Goal: Transaction & Acquisition: Book appointment/travel/reservation

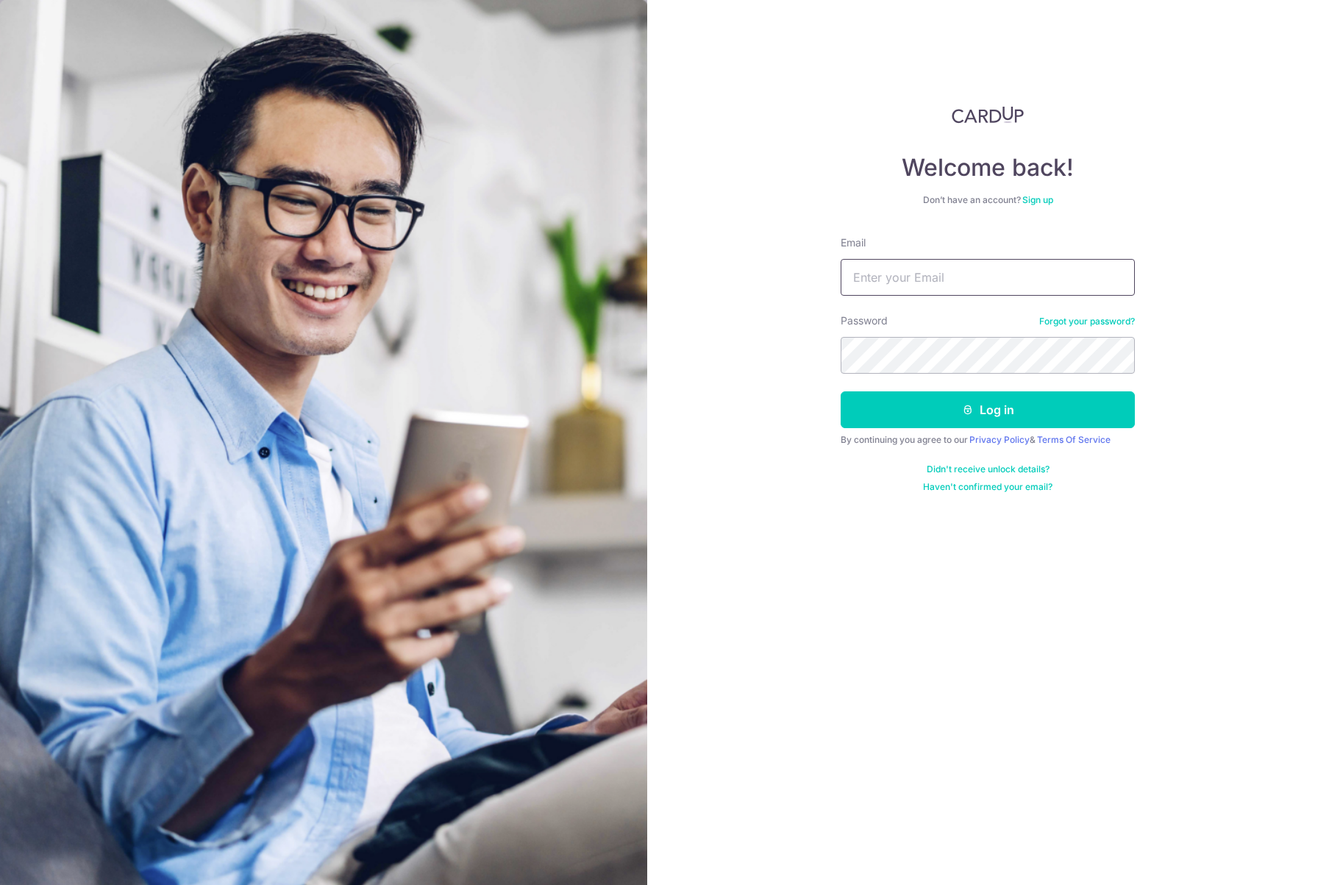
type input "[EMAIL_ADDRESS][DOMAIN_NAME]"
click at [988, 410] on button "Log in" at bounding box center [988, 409] width 294 height 37
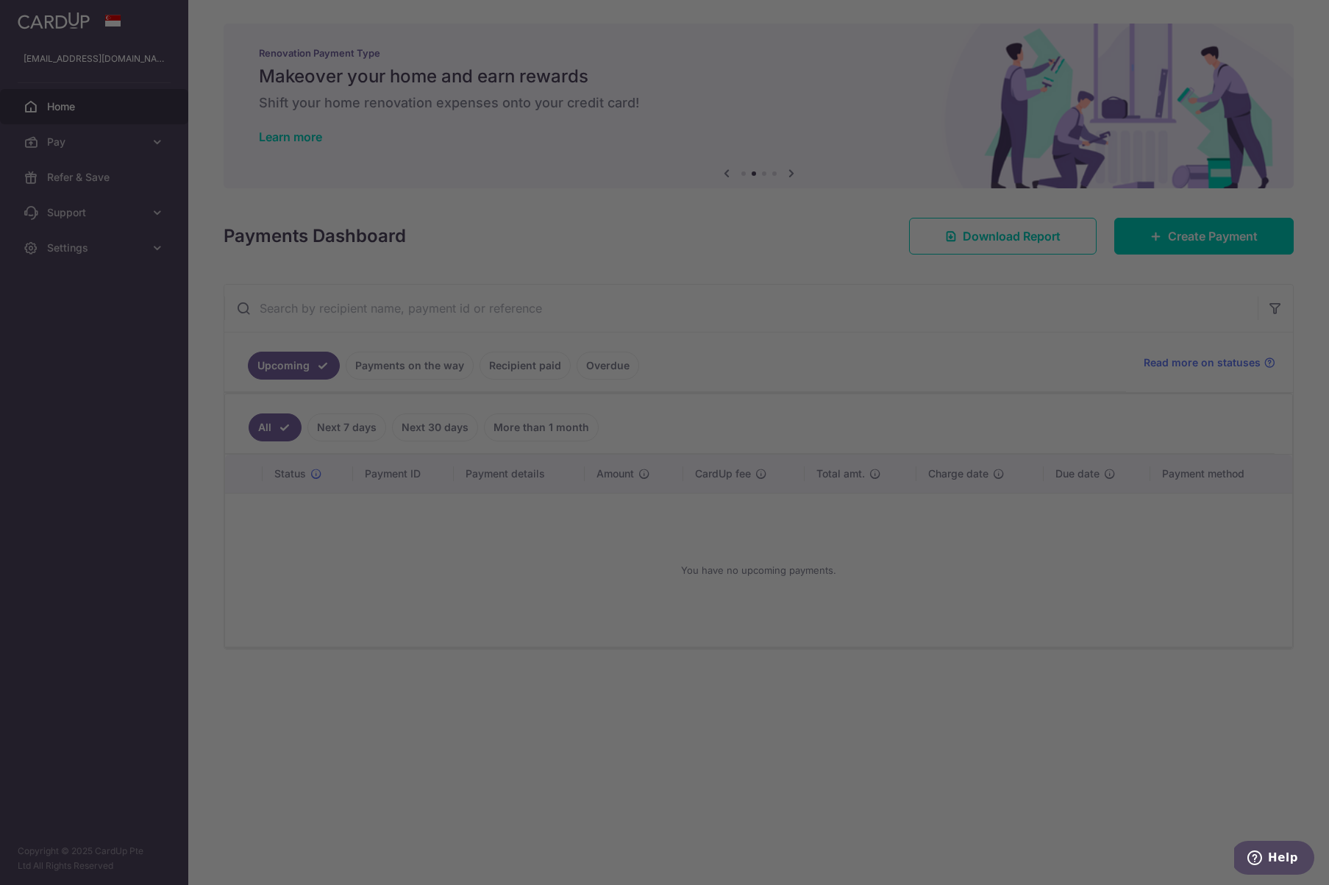
drag, startPoint x: 0, startPoint y: 0, endPoint x: 877, endPoint y: 624, distance: 1076.5
click at [1044, 744] on div at bounding box center [671, 447] width 1342 height 894
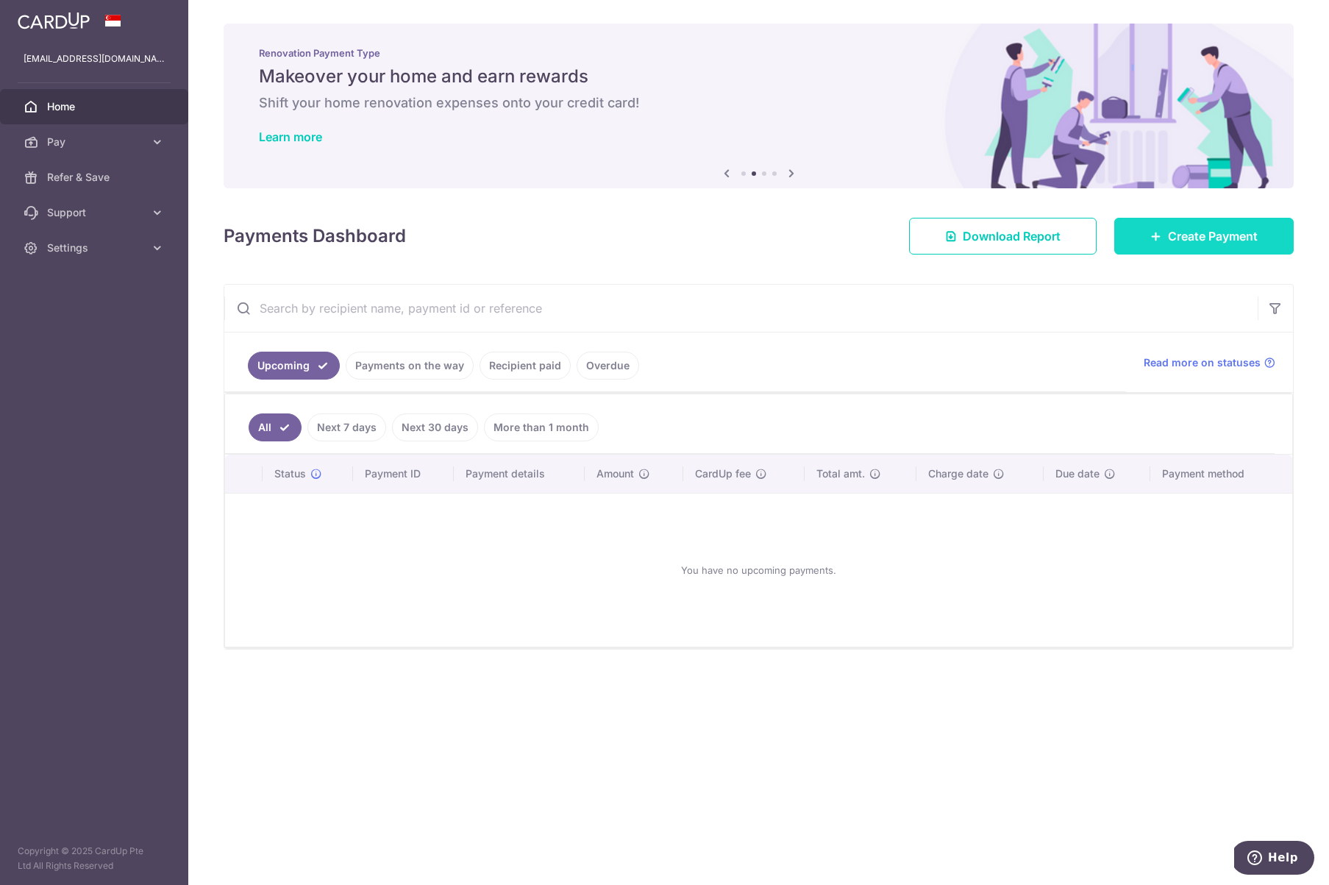
click at [1169, 230] on span "Create Payment" at bounding box center [1213, 236] width 90 height 18
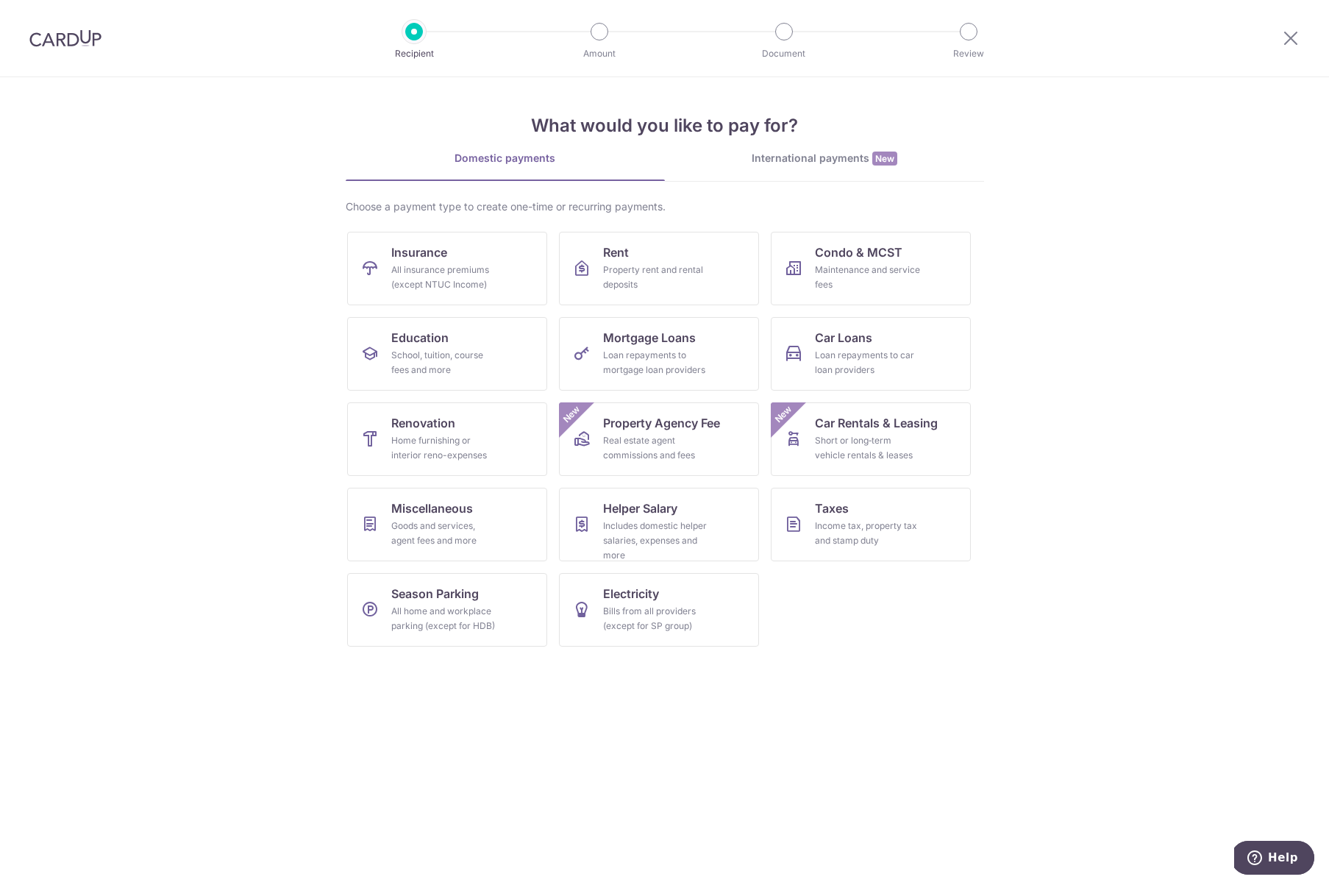
drag, startPoint x: 1325, startPoint y: 377, endPoint x: 224, endPoint y: 299, distance: 1103.7
click at [218, 291] on section "What would you like to pay for? Domestic payments International payments New Ch…" at bounding box center [664, 481] width 1329 height 808
click at [669, 268] on div "Property rent and rental deposits" at bounding box center [656, 277] width 106 height 29
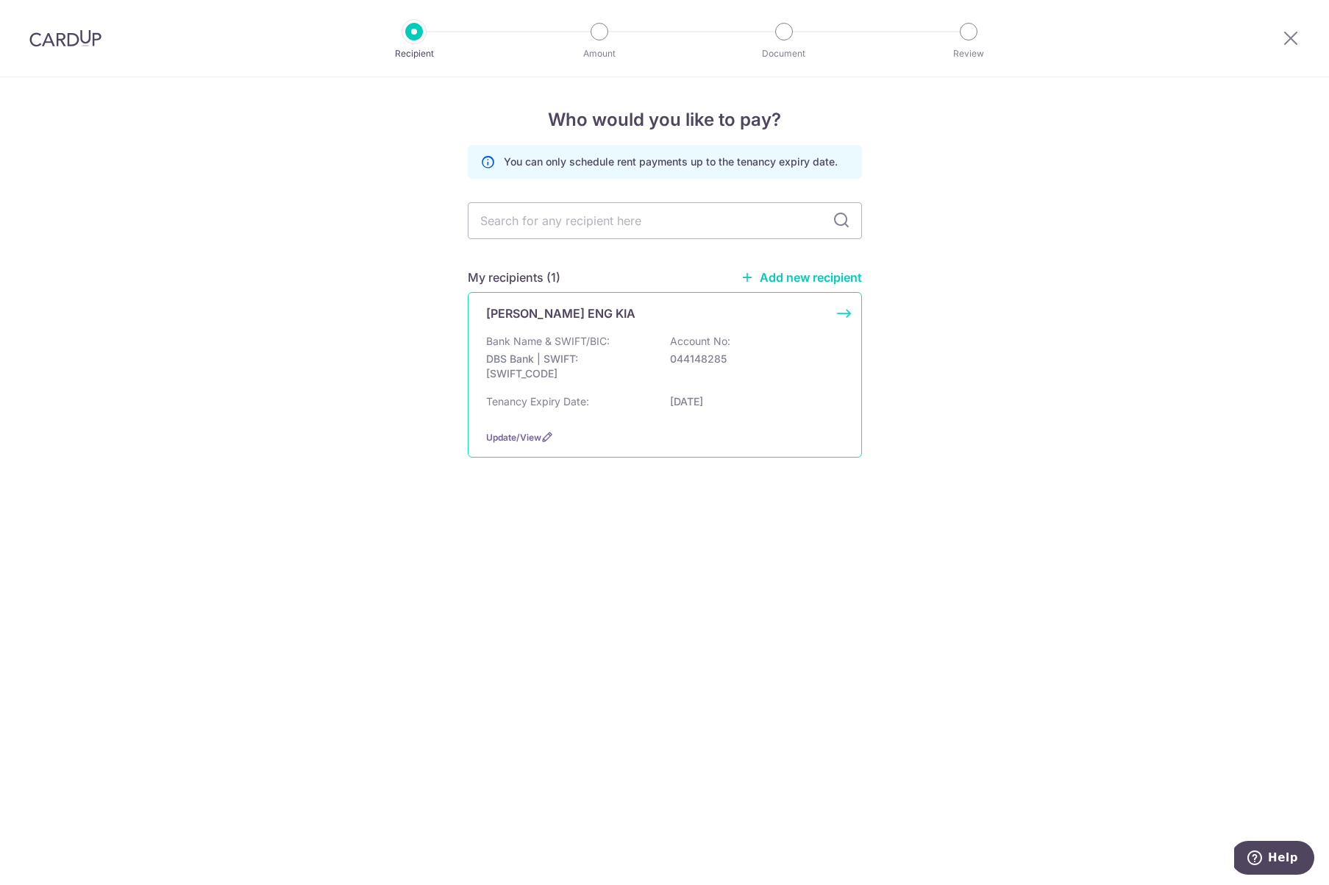
click at [844, 321] on div "DAVID THIO ENG KIA Bank Name & SWIFT/BIC: DBS Bank | SWIFT: DBSSSGSGXXX Account…" at bounding box center [665, 374] width 394 height 165
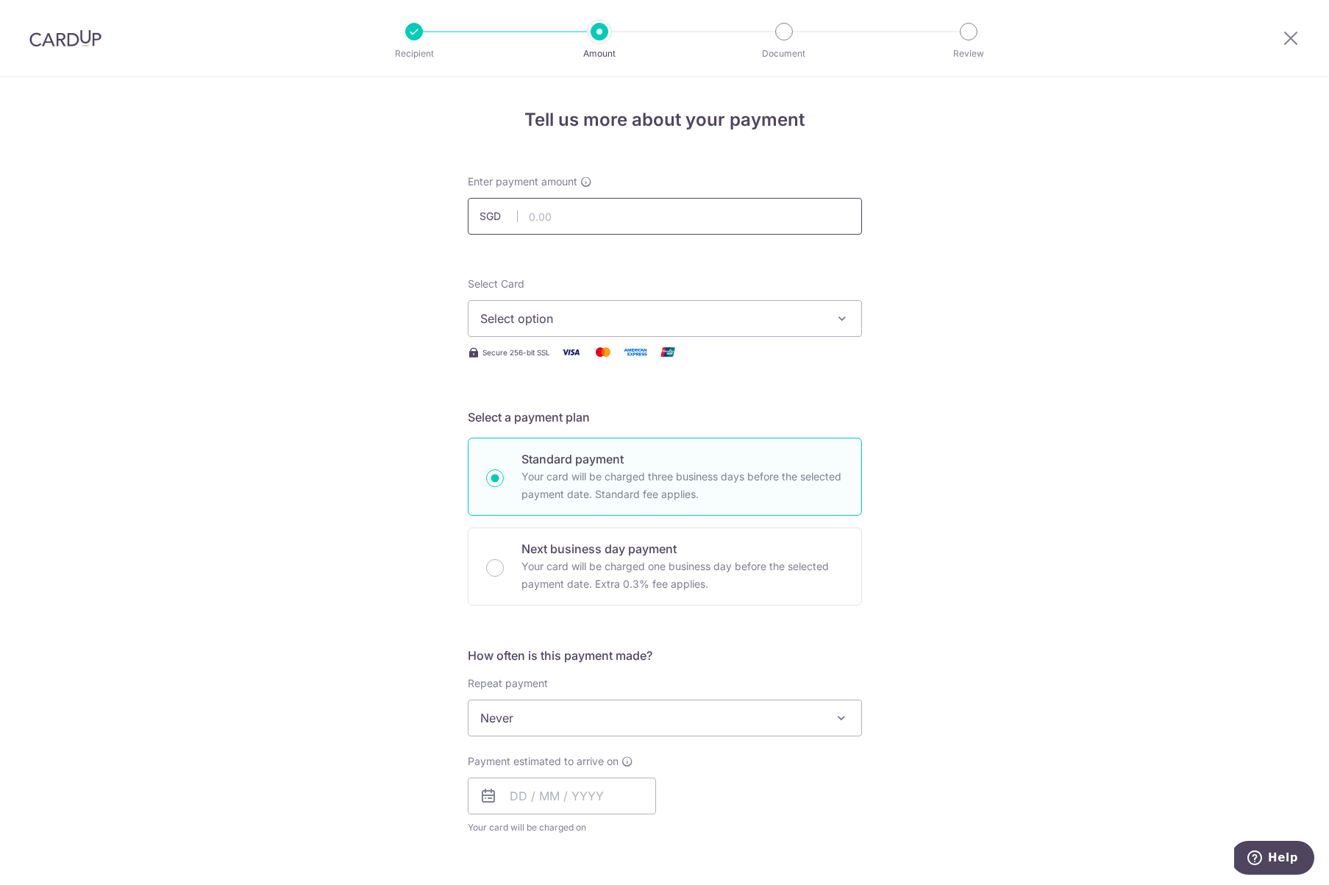
click at [591, 214] on input "text" at bounding box center [665, 216] width 394 height 37
type input "5,500.00"
click at [798, 318] on span "Select option" at bounding box center [651, 319] width 343 height 18
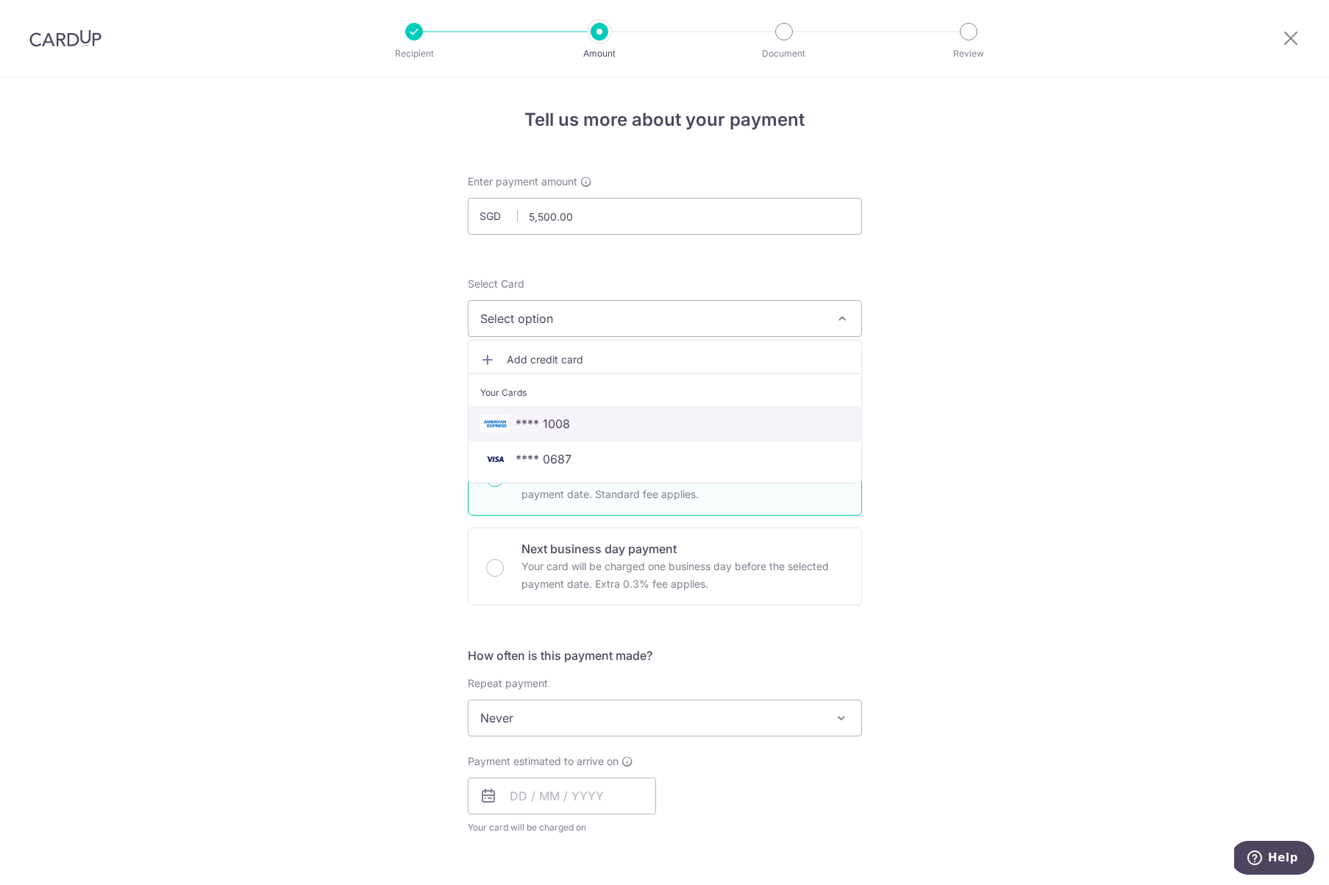
click at [502, 430] on img at bounding box center [494, 424] width 29 height 18
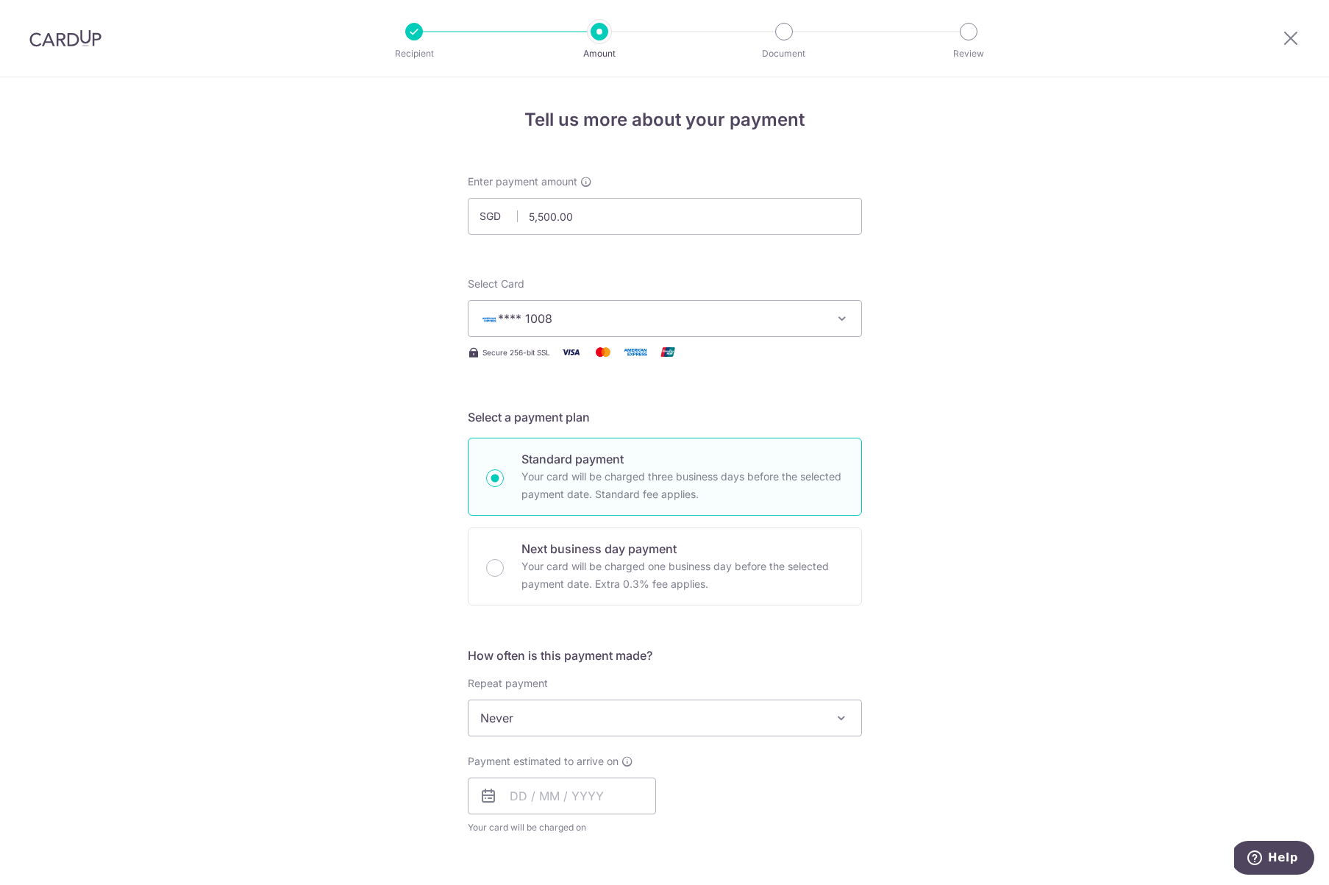
click at [1024, 409] on div "Tell us more about your payment Enter payment amount SGD 5,500.00 5500.00 Selec…" at bounding box center [664, 742] width 1329 height 1330
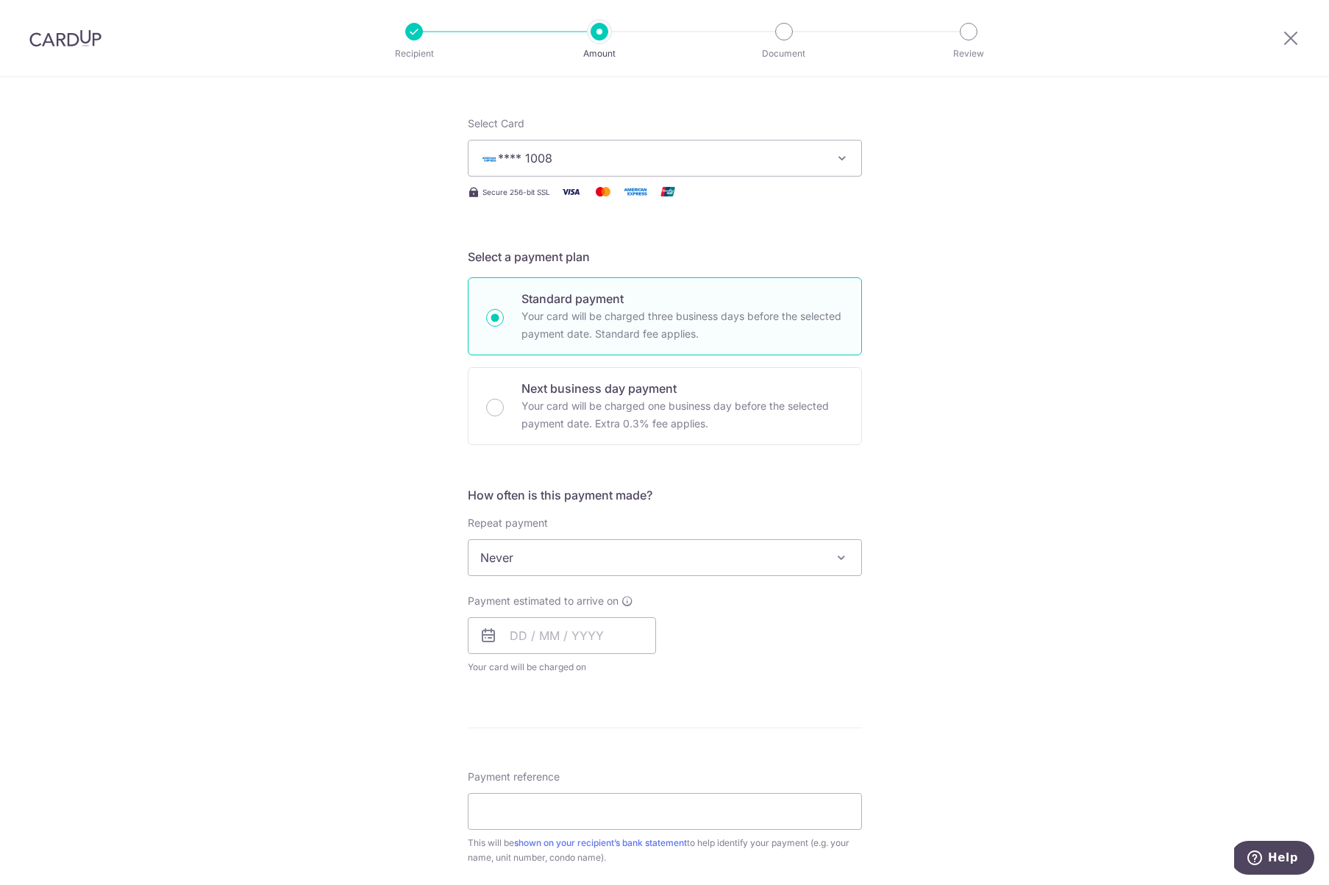
scroll to position [163, 0]
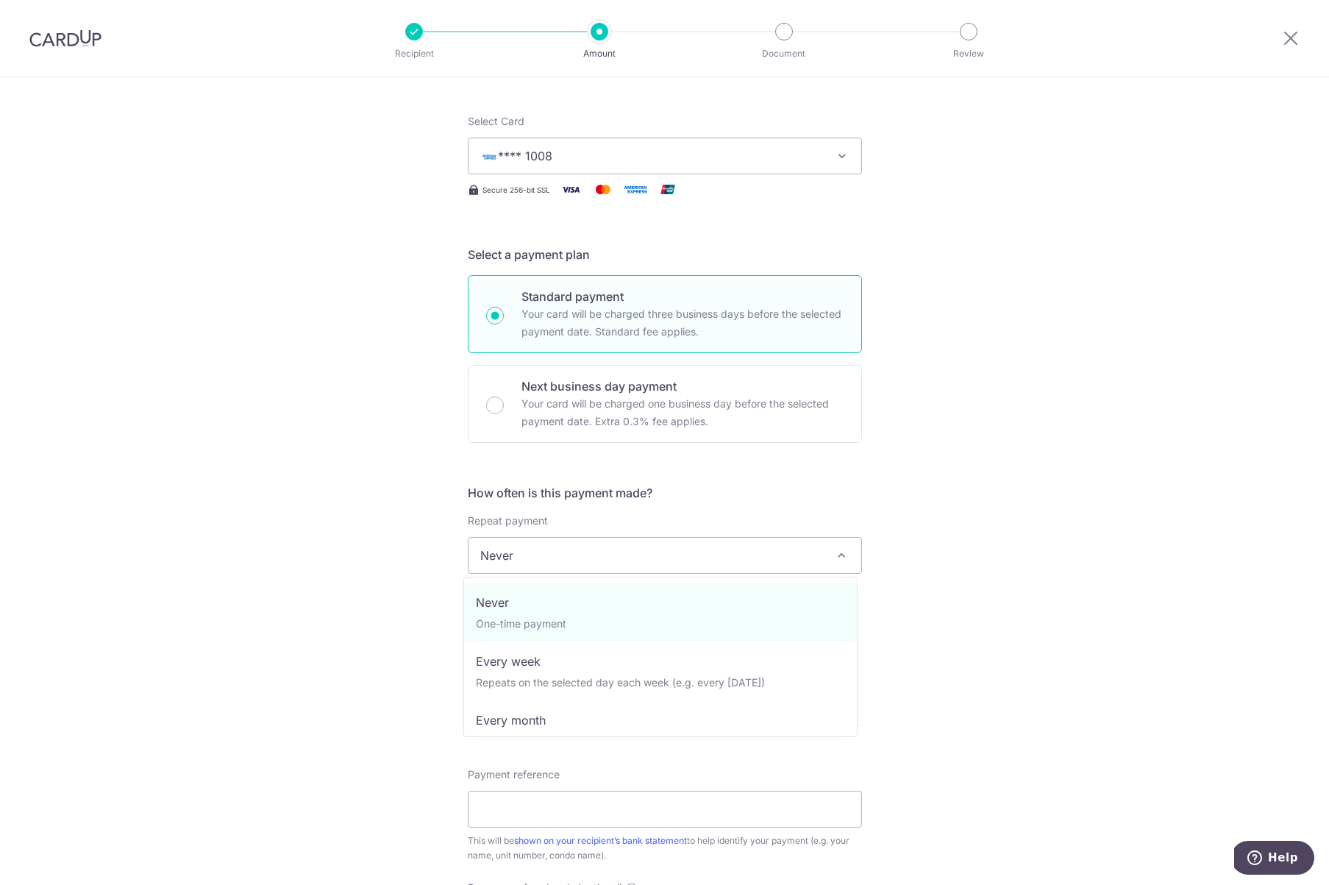
click at [837, 558] on span at bounding box center [842, 555] width 18 height 18
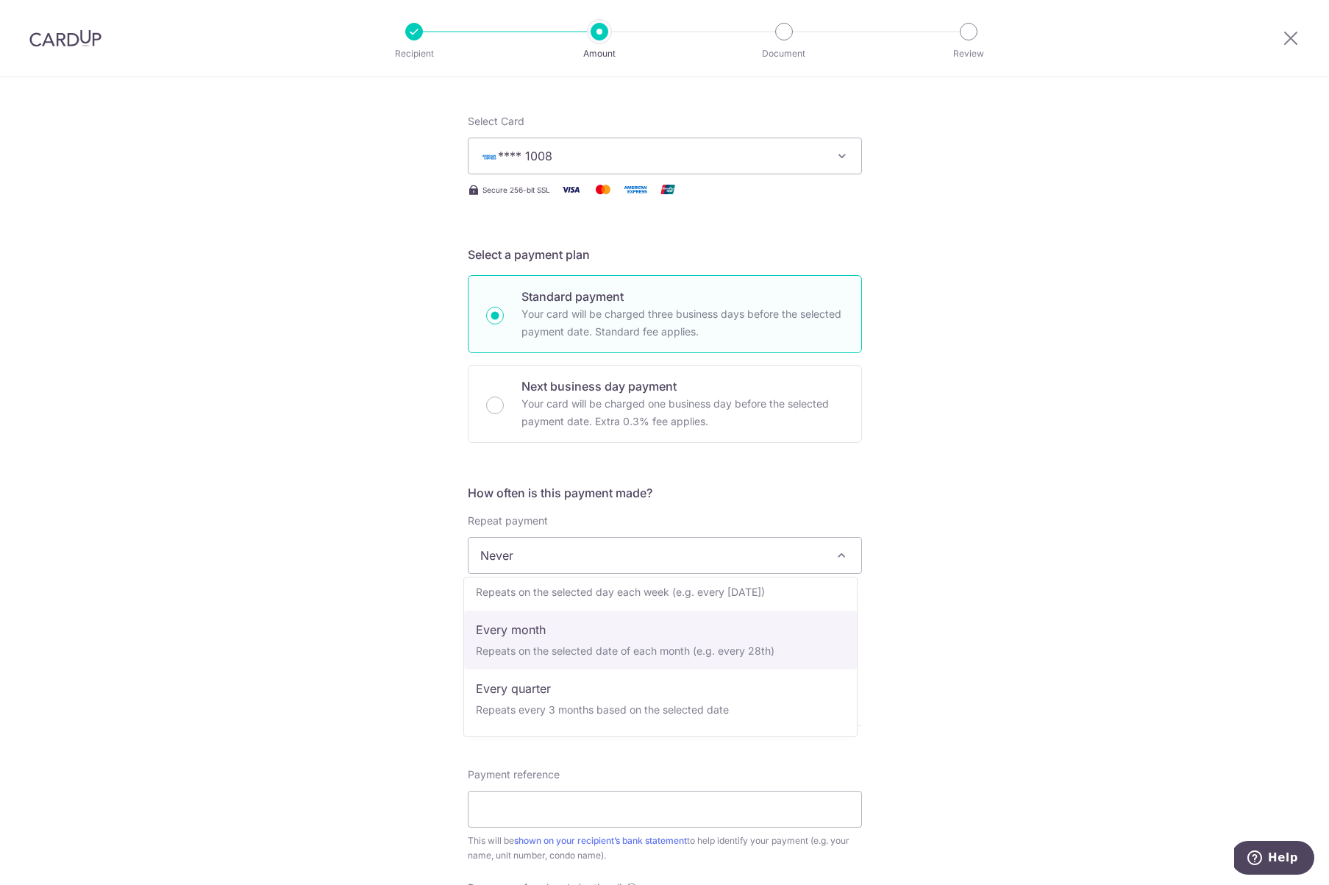
scroll to position [91, 0]
select select "3"
type input "31/01/2026"
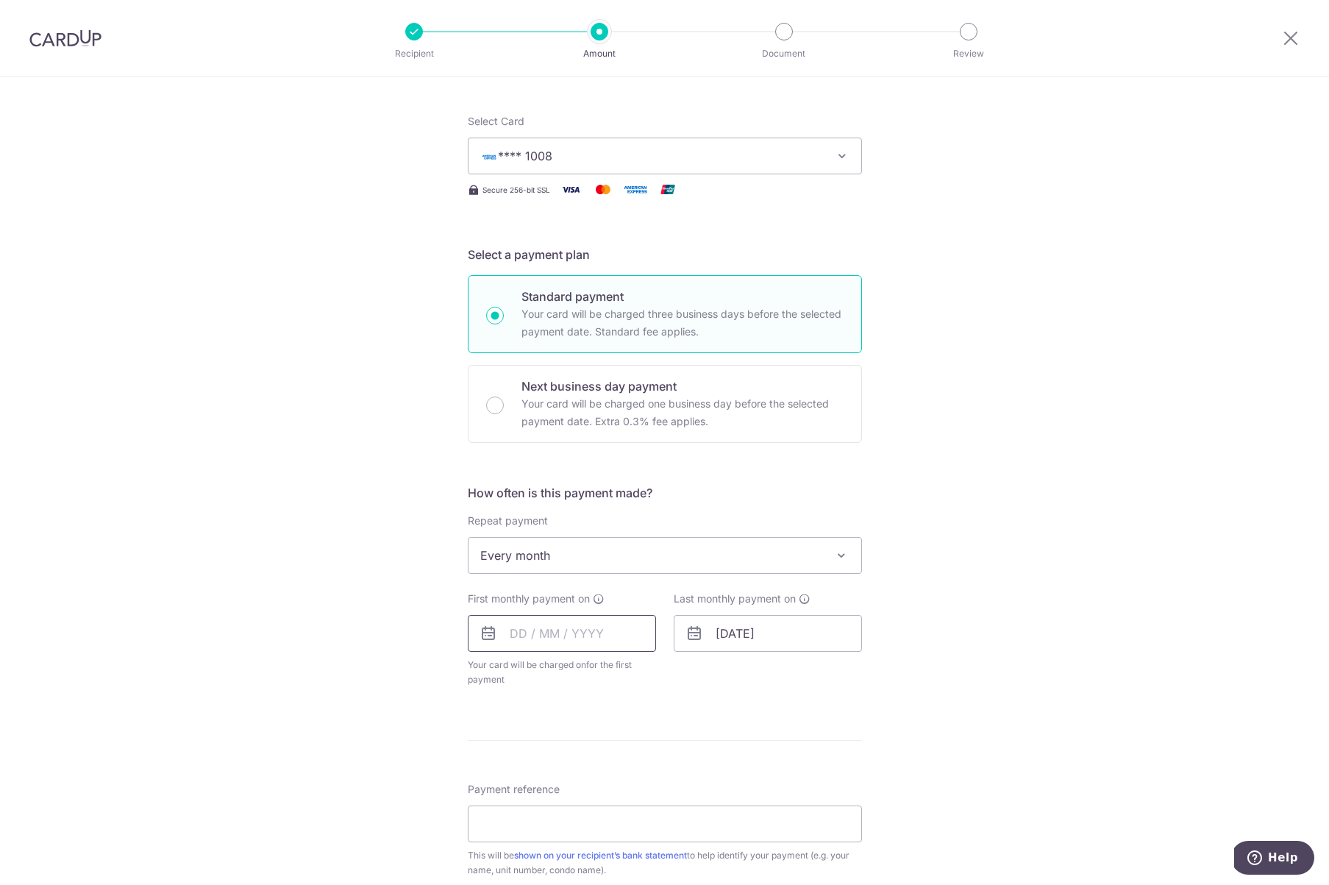
click at [505, 641] on input "text" at bounding box center [562, 633] width 188 height 37
drag, startPoint x: 1077, startPoint y: 523, endPoint x: 1027, endPoint y: 527, distance: 50.9
click at [1077, 523] on div "Tell us more about your payment Enter payment amount SGD 5,500.00 5500.00 Selec…" at bounding box center [664, 587] width 1329 height 1345
click at [552, 410] on p "Your card will be charged one business day before the selected payment date. Ex…" at bounding box center [682, 412] width 322 height 35
click at [504, 410] on input "Next business day payment Your card will be charged one business day before the…" at bounding box center [495, 405] width 18 height 18
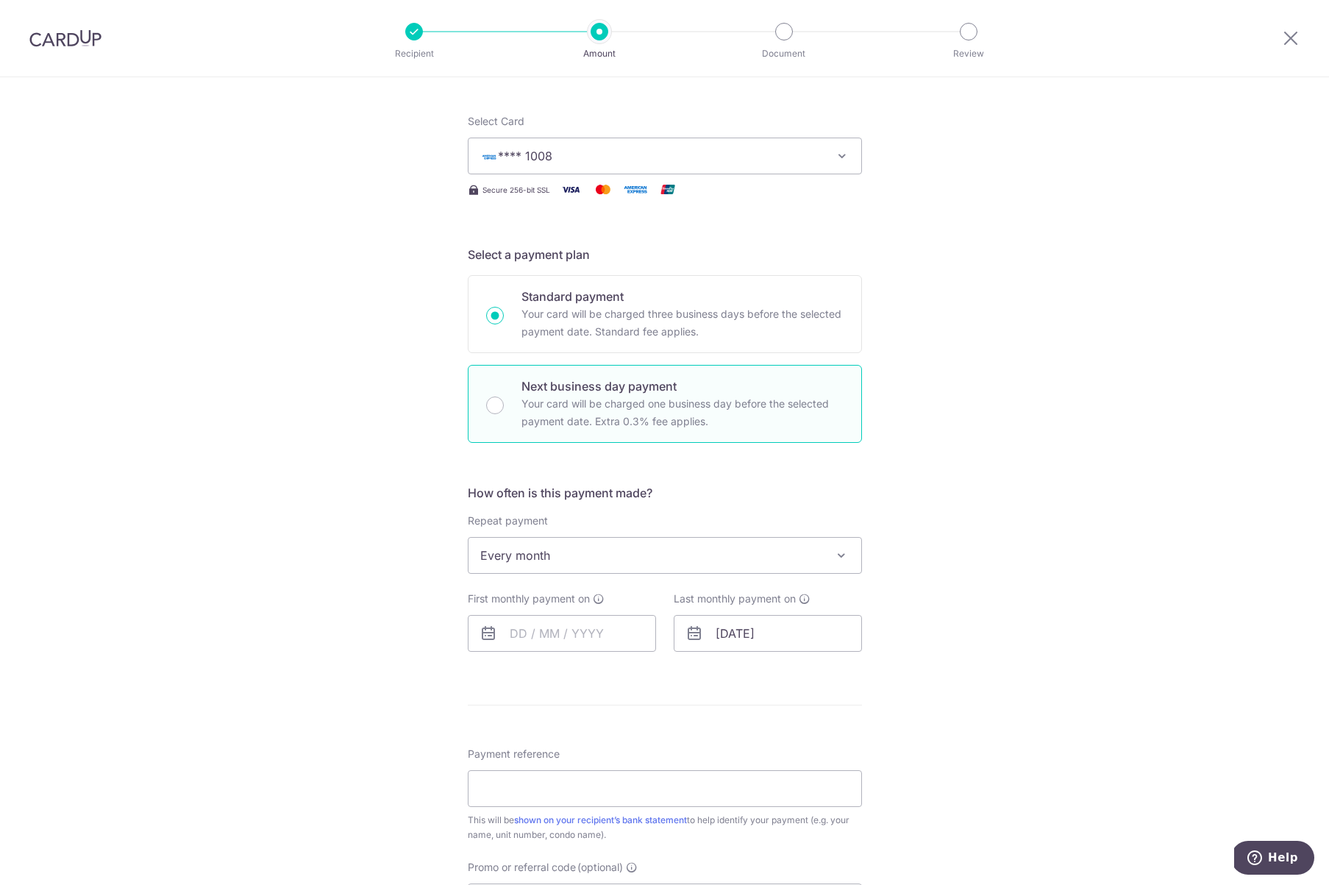
radio input "false"
radio input "true"
click at [495, 318] on input "Standard payment Your card will be charged three business days before the selec…" at bounding box center [495, 316] width 18 height 18
radio input "true"
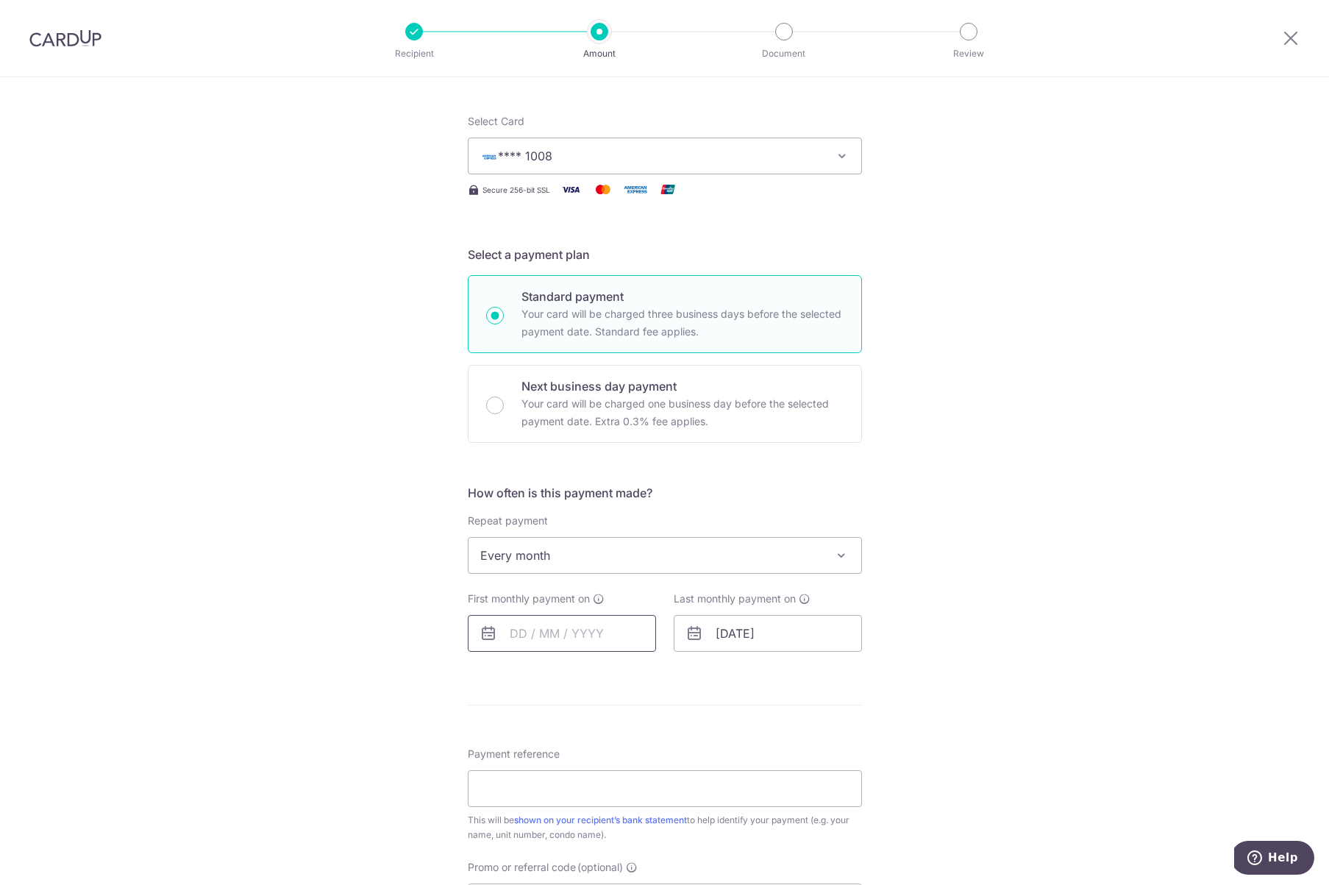
click at [528, 632] on input "text" at bounding box center [562, 633] width 188 height 37
click at [1005, 605] on div "Tell us more about your payment Enter payment amount SGD 5,500.00 5500.00 Selec…" at bounding box center [664, 570] width 1329 height 1310
click at [491, 408] on input "Next business day payment Your card will be charged one business day before the…" at bounding box center [495, 405] width 18 height 18
radio input "true"
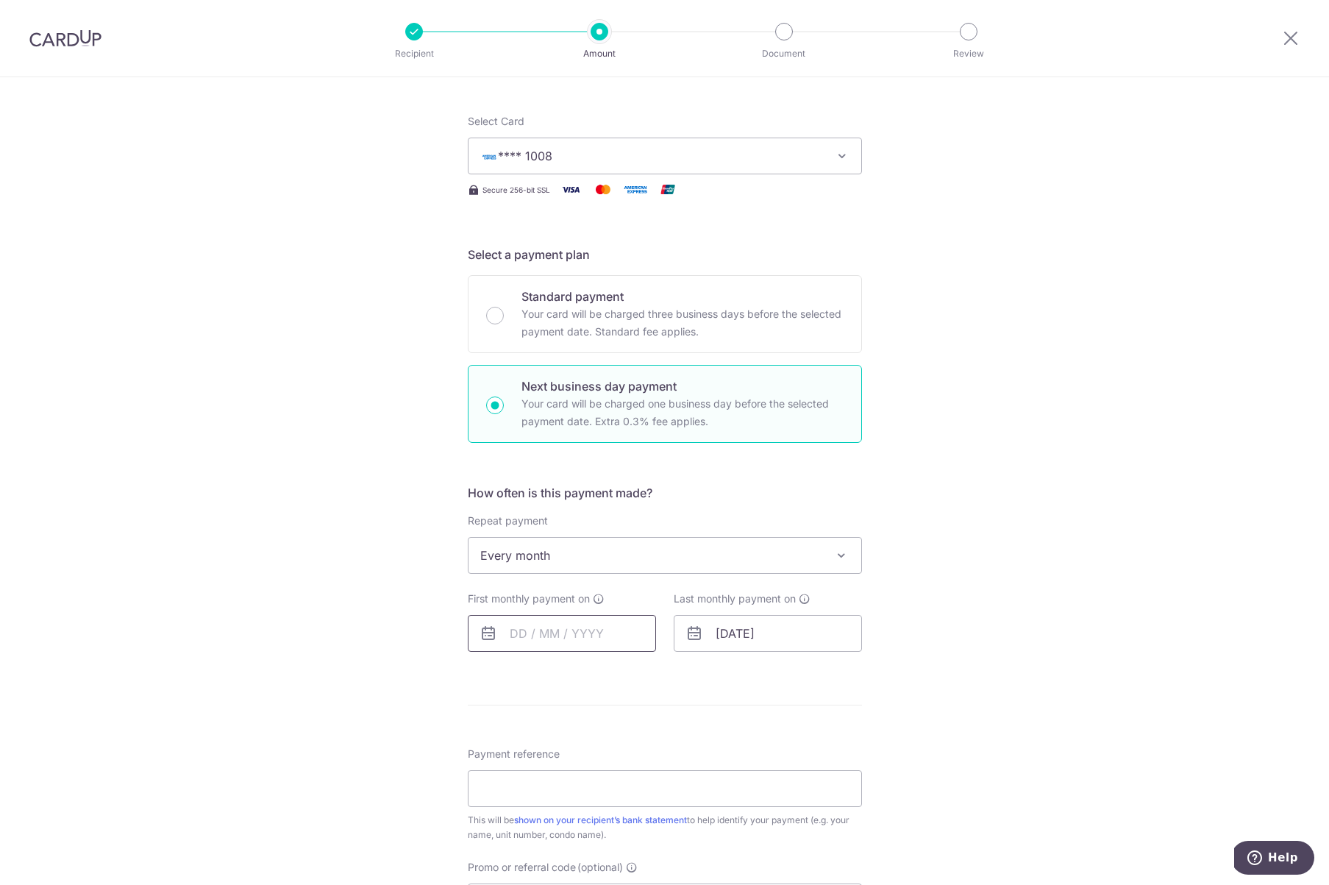
click at [539, 628] on input "text" at bounding box center [562, 633] width 188 height 37
click at [640, 800] on link "15" at bounding box center [645, 797] width 24 height 24
type input "[DATE]"
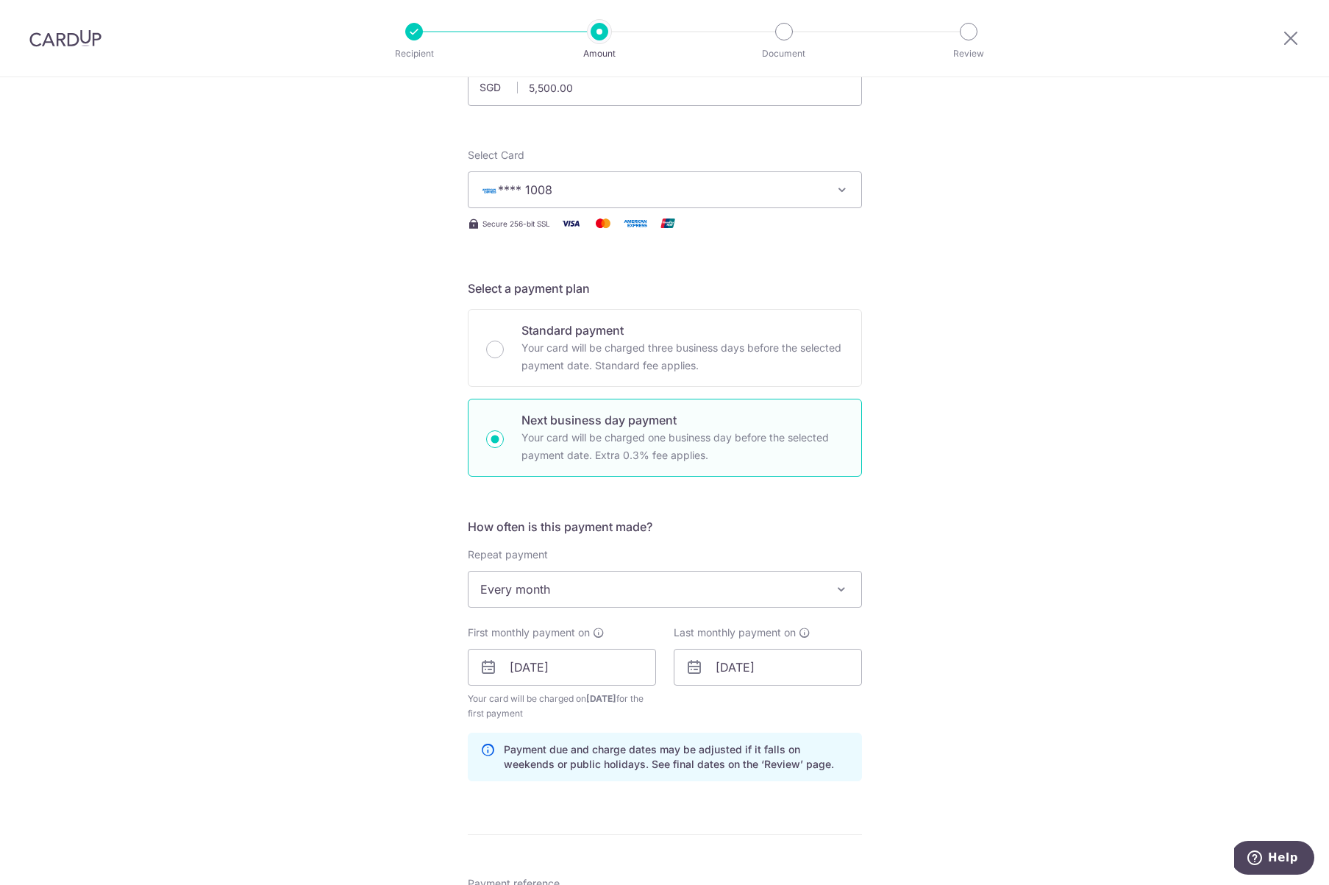
scroll to position [0, 0]
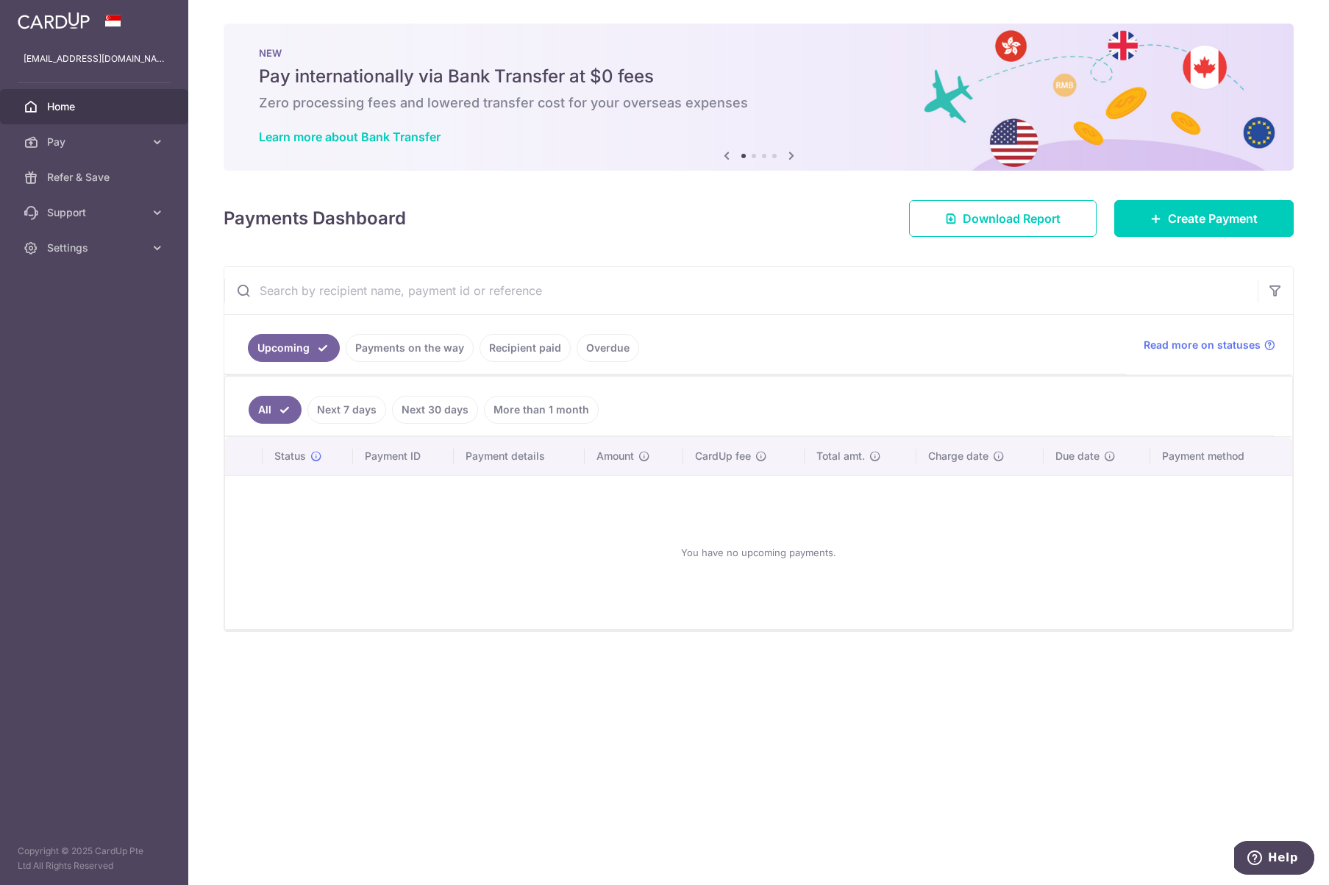
drag, startPoint x: 435, startPoint y: 563, endPoint x: 331, endPoint y: 404, distance: 189.7
click at [434, 560] on div "You have no upcoming payments." at bounding box center [759, 552] width 1032 height 129
click at [46, 129] on link "Pay" at bounding box center [94, 141] width 188 height 35
click at [83, 172] on span "Payments" at bounding box center [95, 177] width 97 height 15
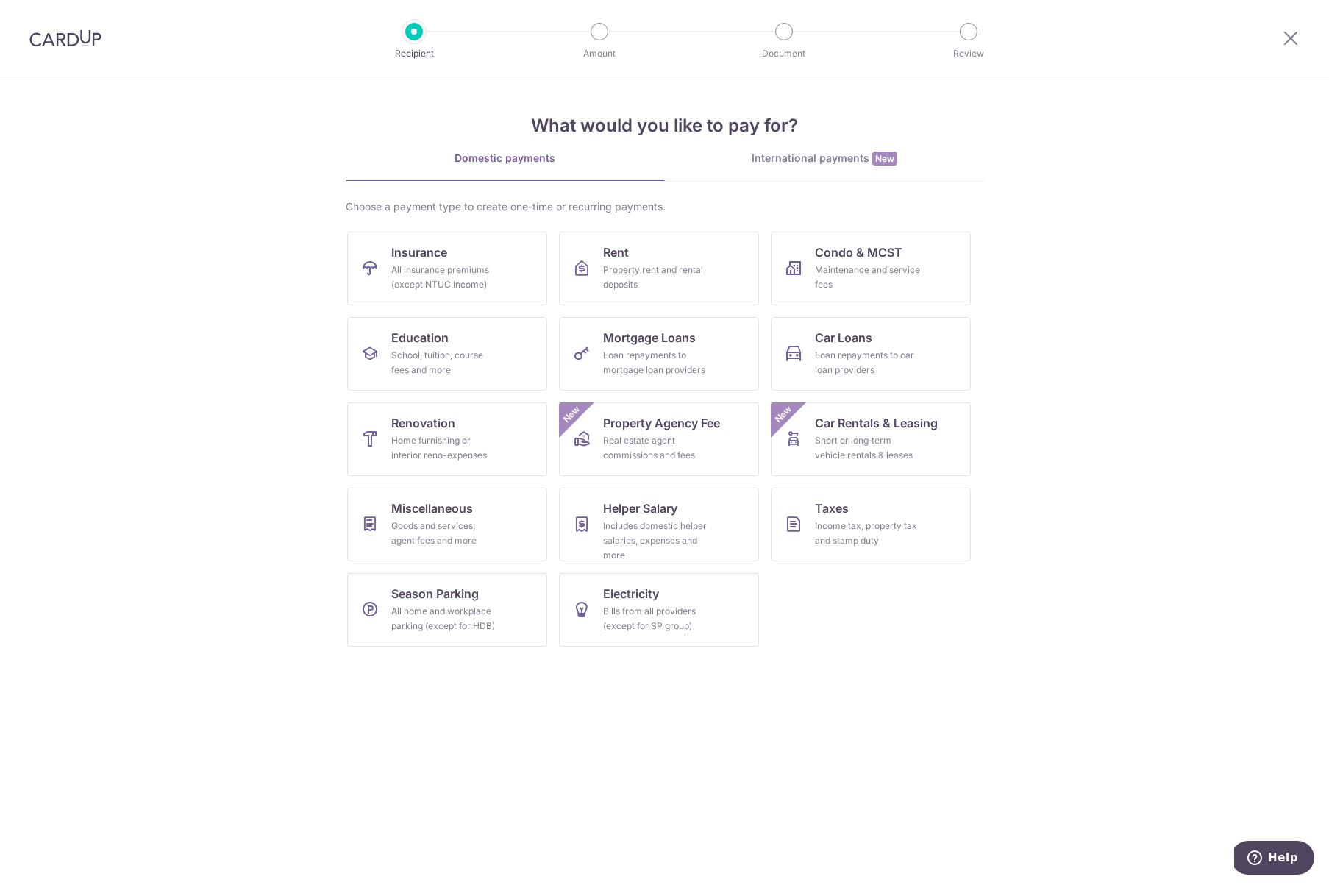
click at [607, 310] on ul "Insurance All insurance premiums (except NTUC Income) Rent Property rent and re…" at bounding box center [664, 445] width 635 height 427
click at [625, 265] on div "Property rent and rental deposits" at bounding box center [656, 277] width 106 height 29
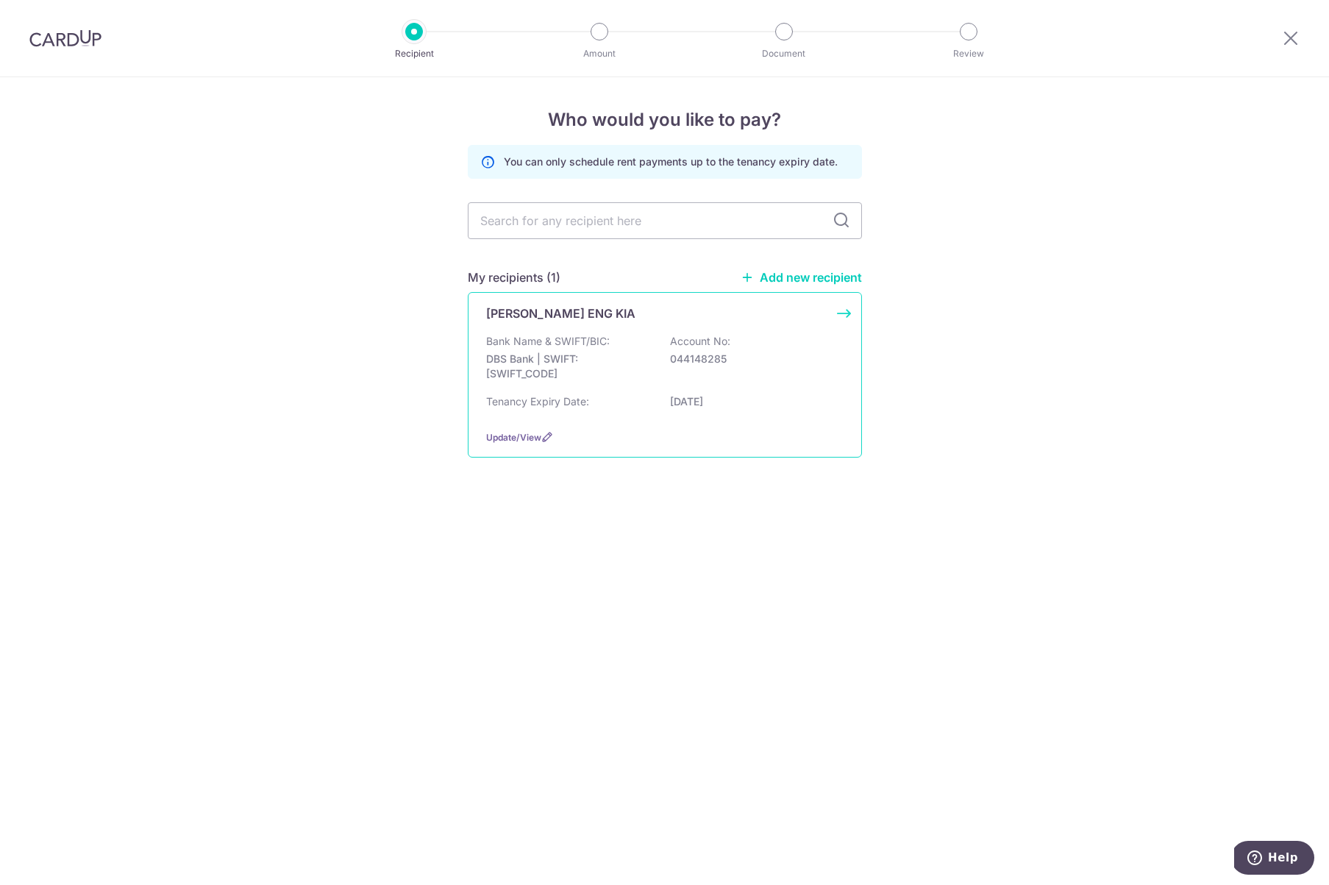
click at [596, 371] on p "DBS Bank | SWIFT: DBSSSGSGXXX" at bounding box center [568, 366] width 165 height 29
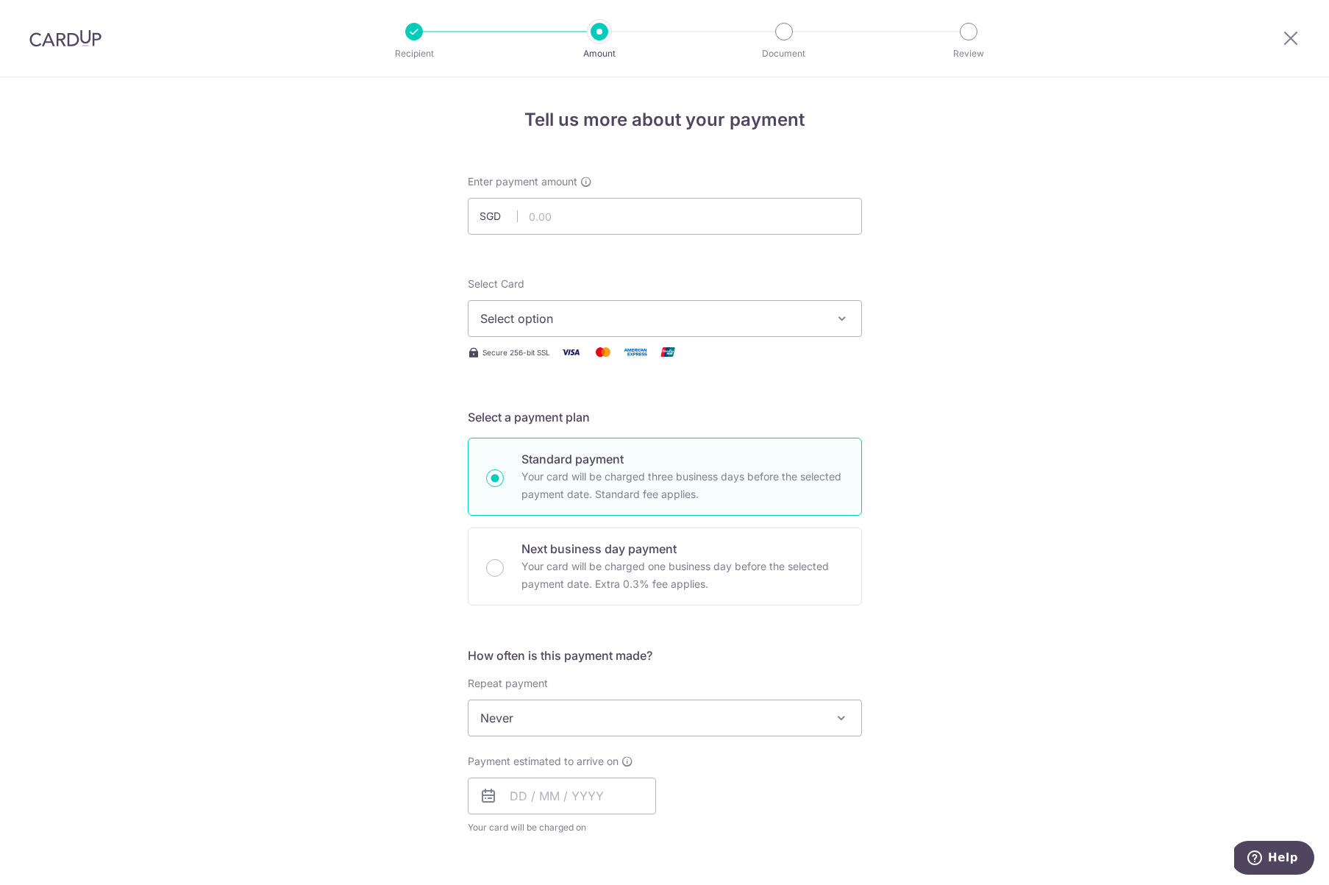
click at [588, 303] on button "Select option" at bounding box center [665, 318] width 394 height 37
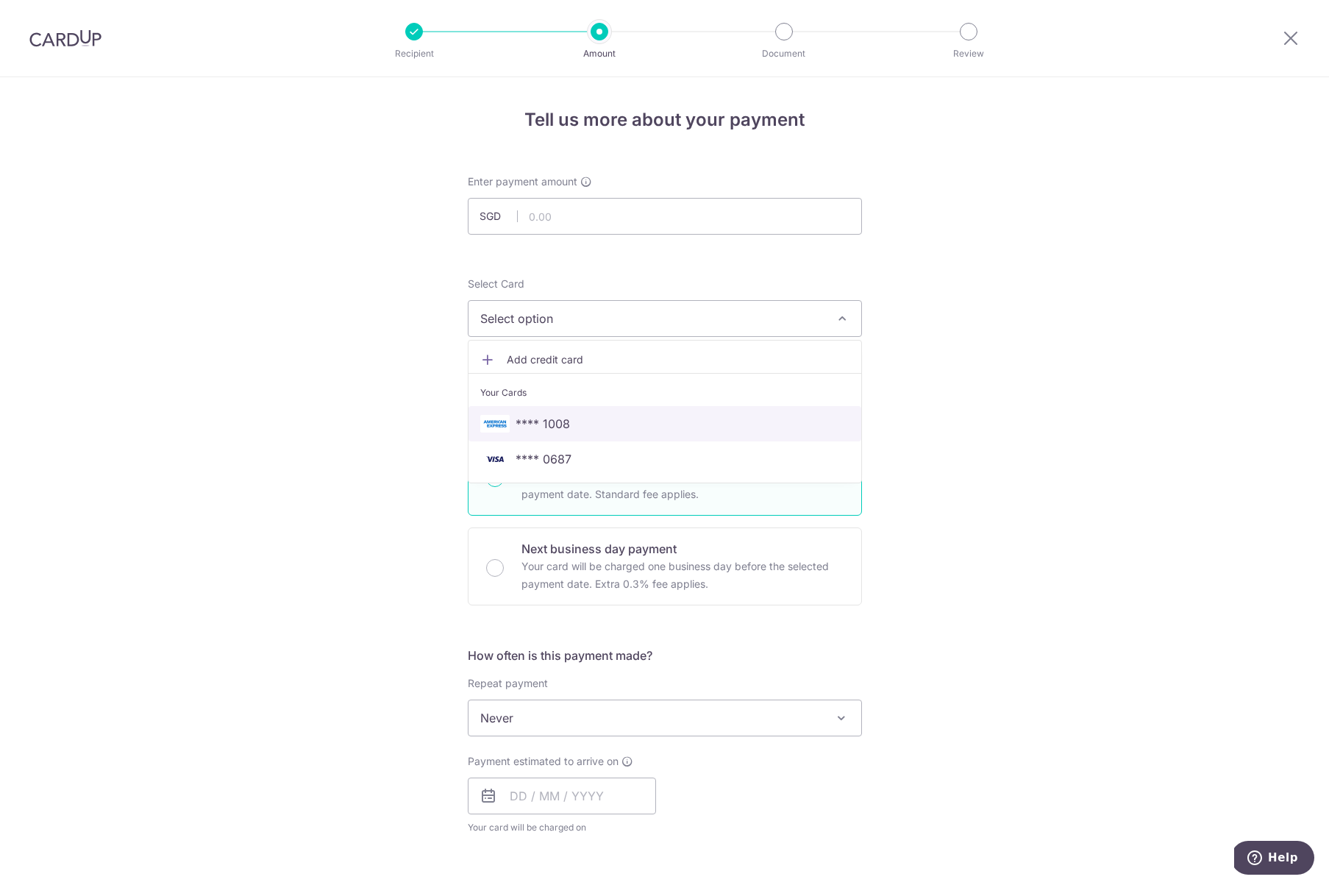
click at [552, 424] on span "**** 1008" at bounding box center [543, 424] width 54 height 18
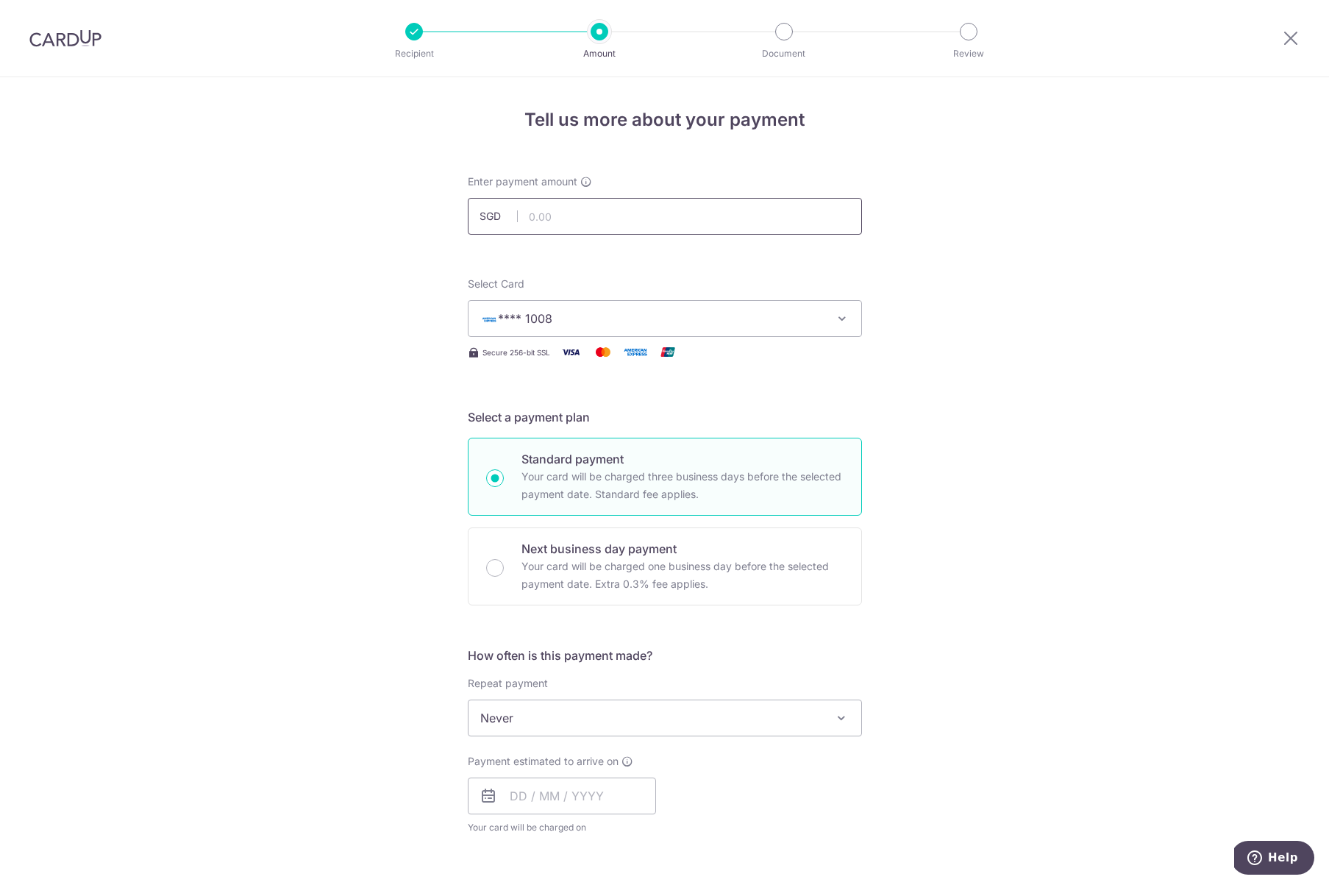
click at [564, 211] on input "text" at bounding box center [665, 216] width 394 height 37
click at [1041, 349] on div "Tell us more about your payment Enter payment amount SGD 5500 Select Card **** …" at bounding box center [664, 742] width 1329 height 1330
type input "5,500.00"
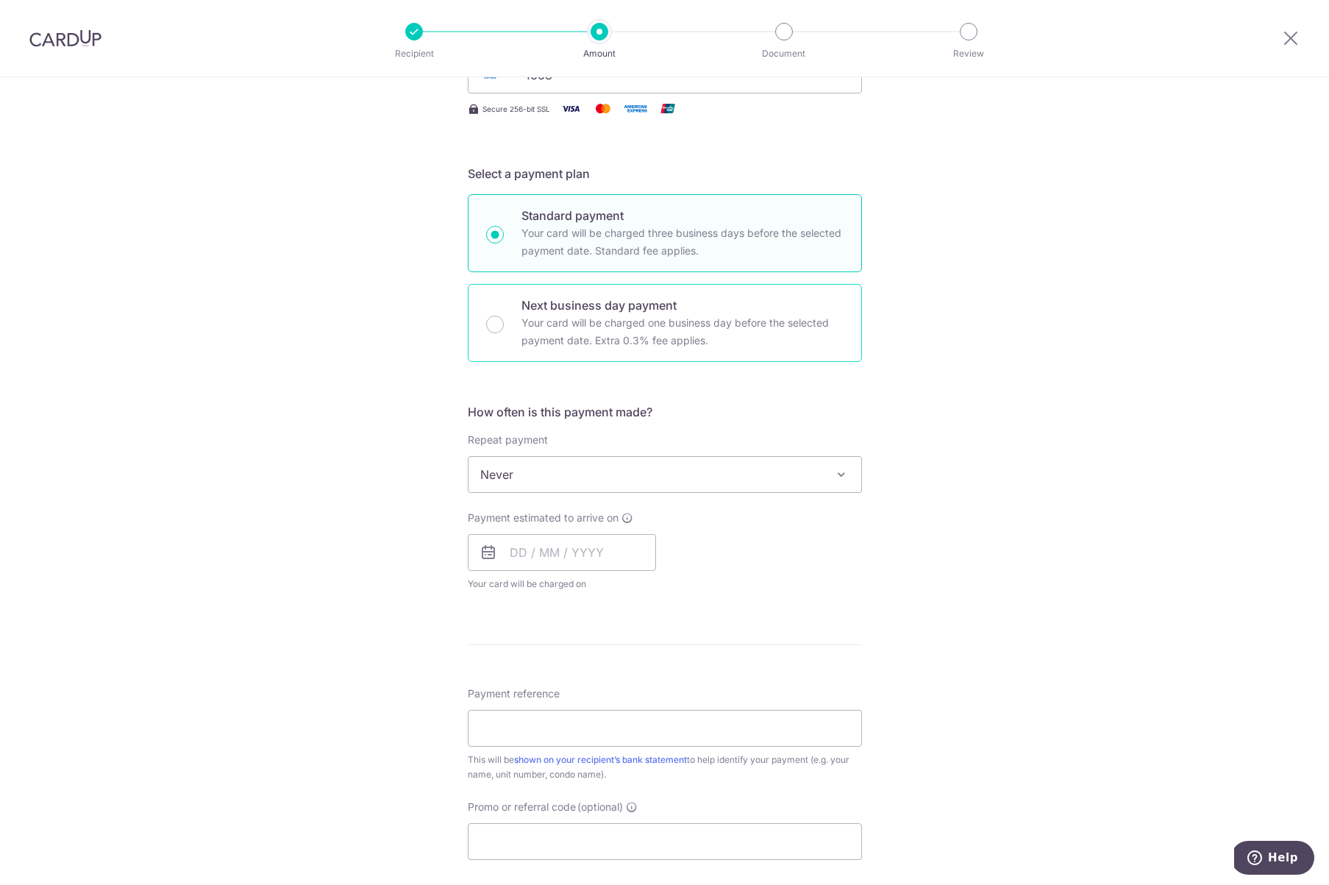
scroll to position [270, 0]
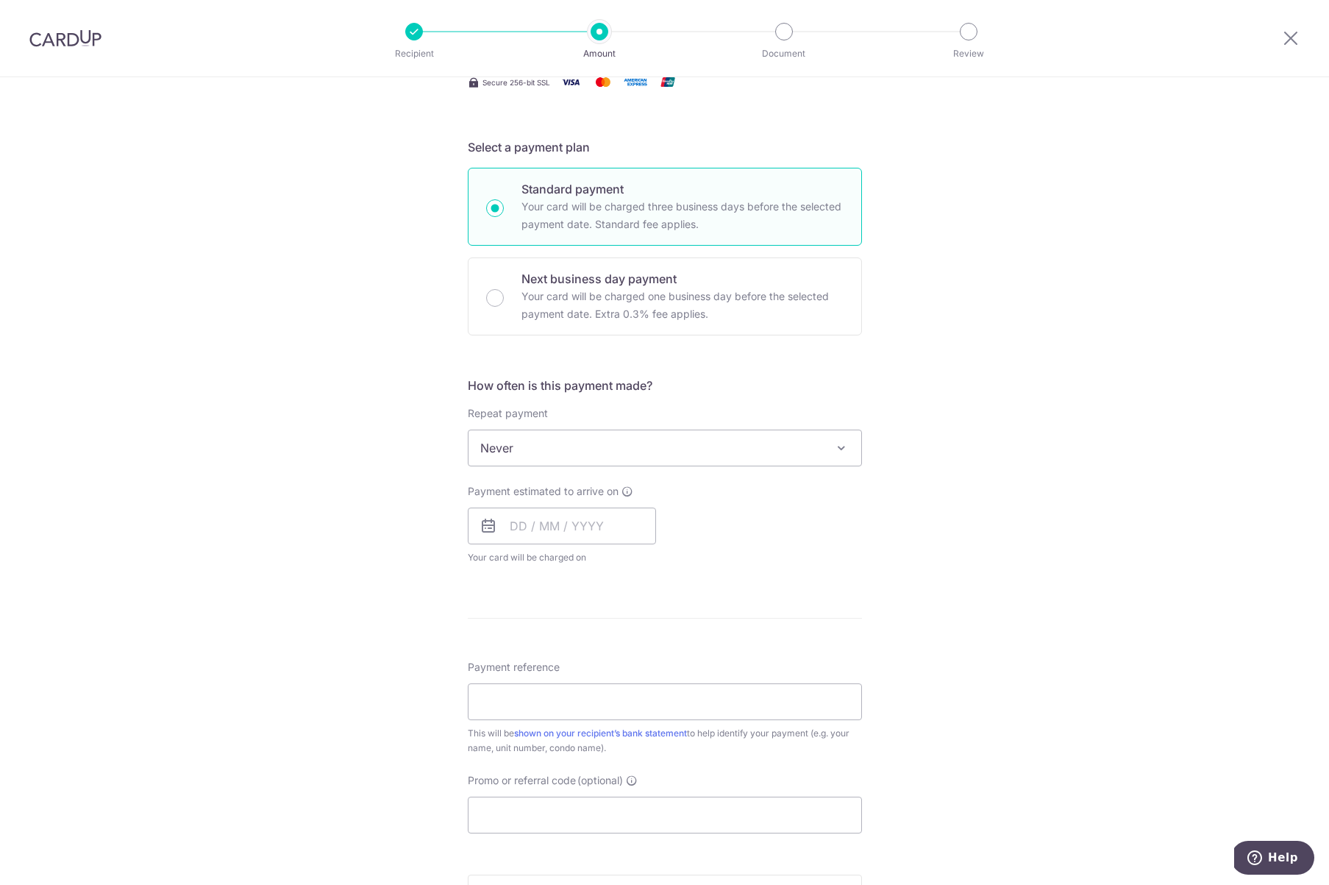
click at [536, 450] on span "Never" at bounding box center [664, 447] width 393 height 35
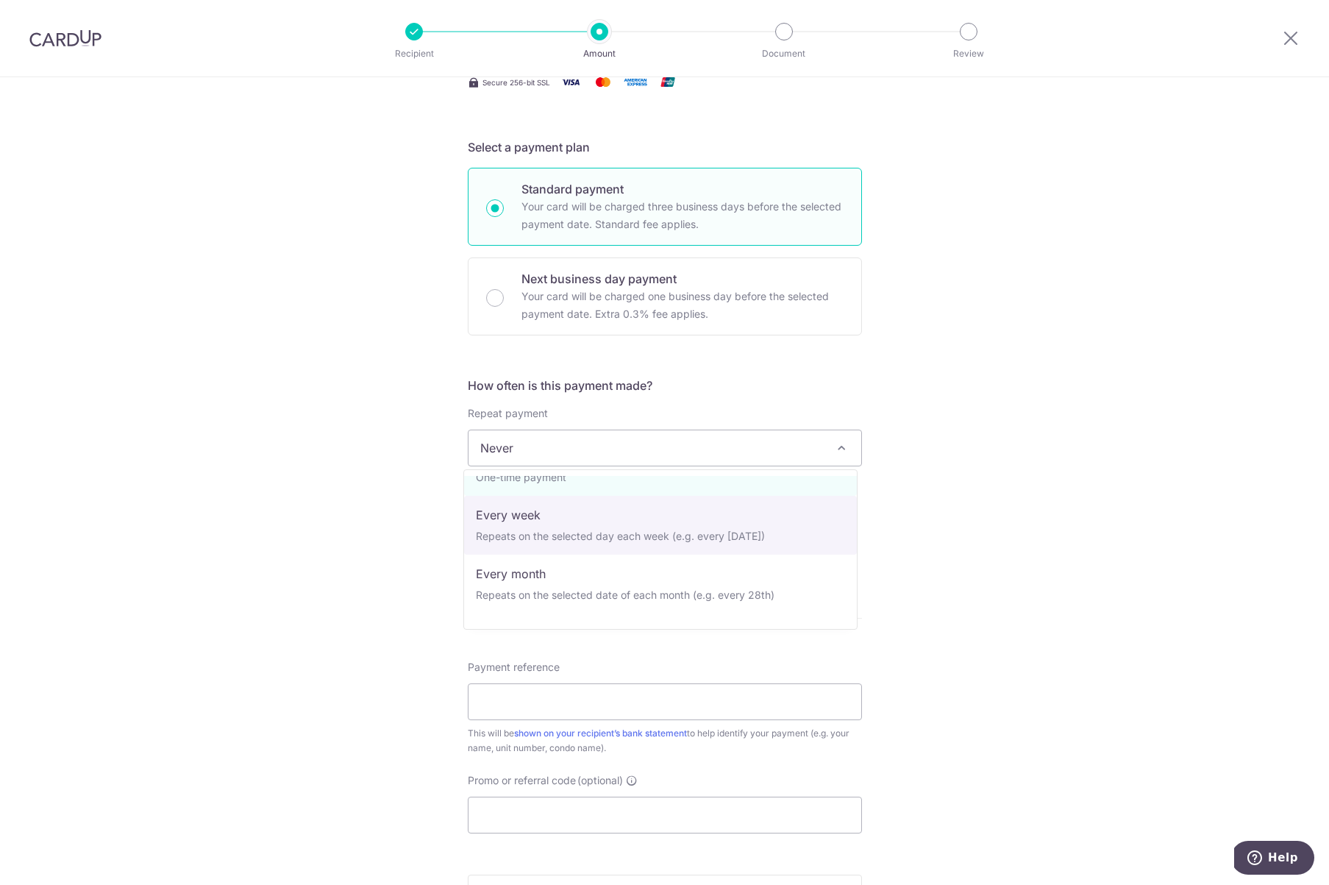
scroll to position [6, 0]
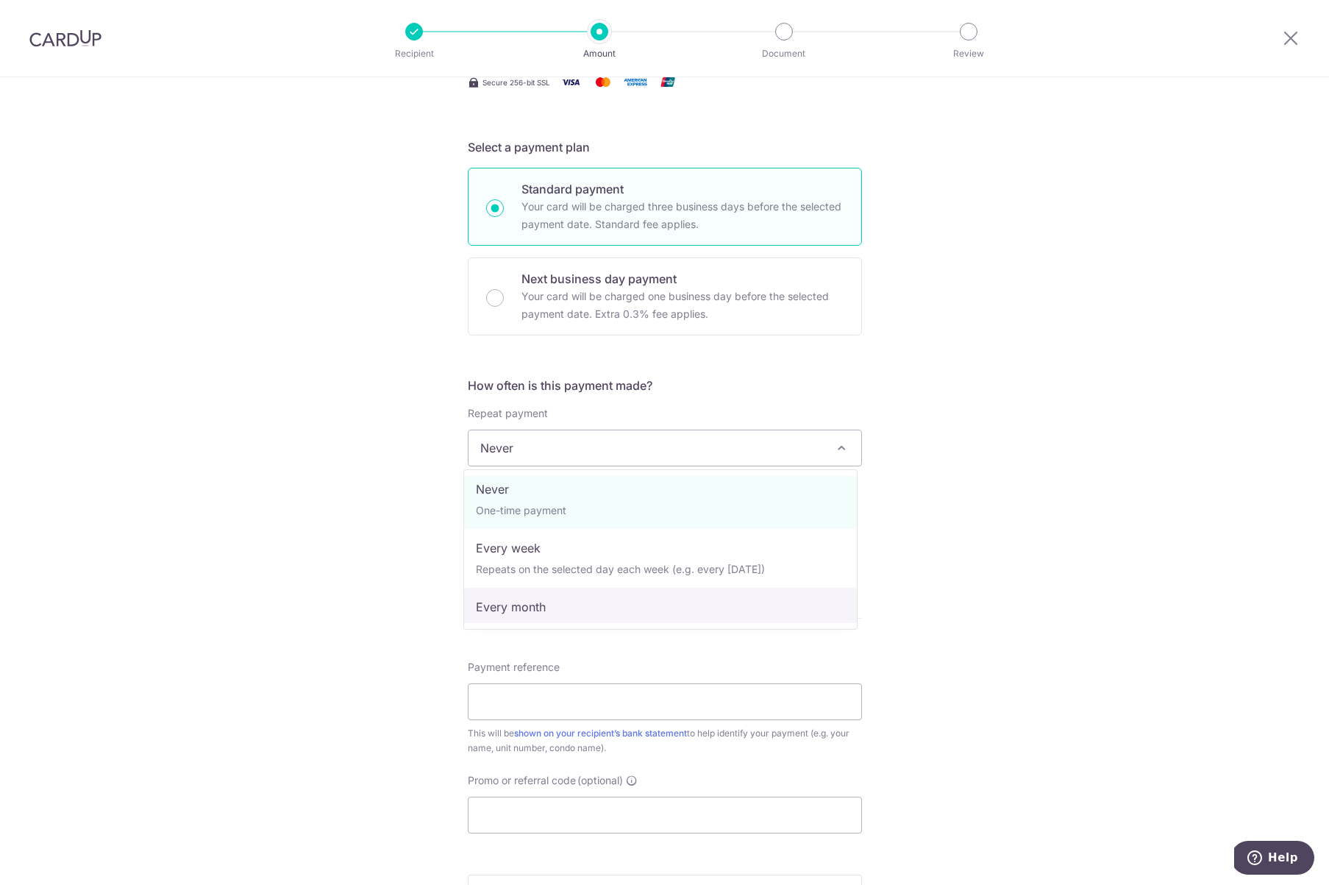
select select "3"
type input "31/01/2026"
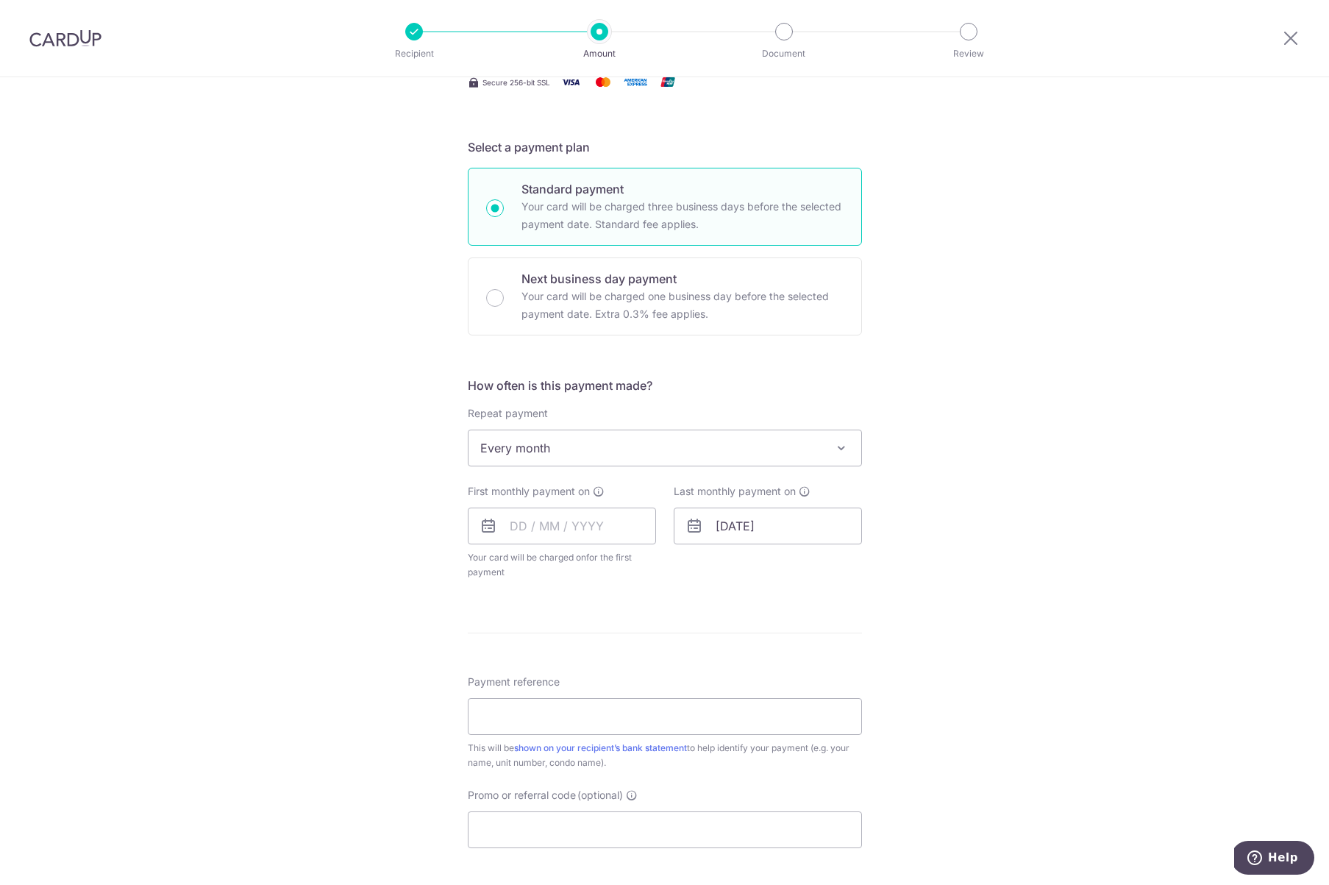
click at [1102, 412] on div "Tell us more about your payment Enter payment amount SGD 5,500.00 5500.00 Selec…" at bounding box center [664, 479] width 1329 height 1345
click at [596, 535] on input "text" at bounding box center [562, 525] width 188 height 37
click at [635, 685] on table "Sun Mon Tue Wed Thu Fri Sat 1 2 3 4 5 6 7 8 9 10 11 12 13 14 15 16 17 18 19 20 …" at bounding box center [586, 689] width 206 height 206
click at [642, 688] on table "Sun Mon Tue Wed Thu Fri Sat 1 2 3 4 5 6 7 8 9 10 11 12 13 14 15 16 17 18 19 20 …" at bounding box center [586, 689] width 206 height 206
click at [643, 687] on table "Sun Mon Tue Wed Thu Fri Sat 1 2 3 4 5 6 7 8 9 10 11 12 13 14 15 16 17 18 19 20 …" at bounding box center [586, 689] width 206 height 206
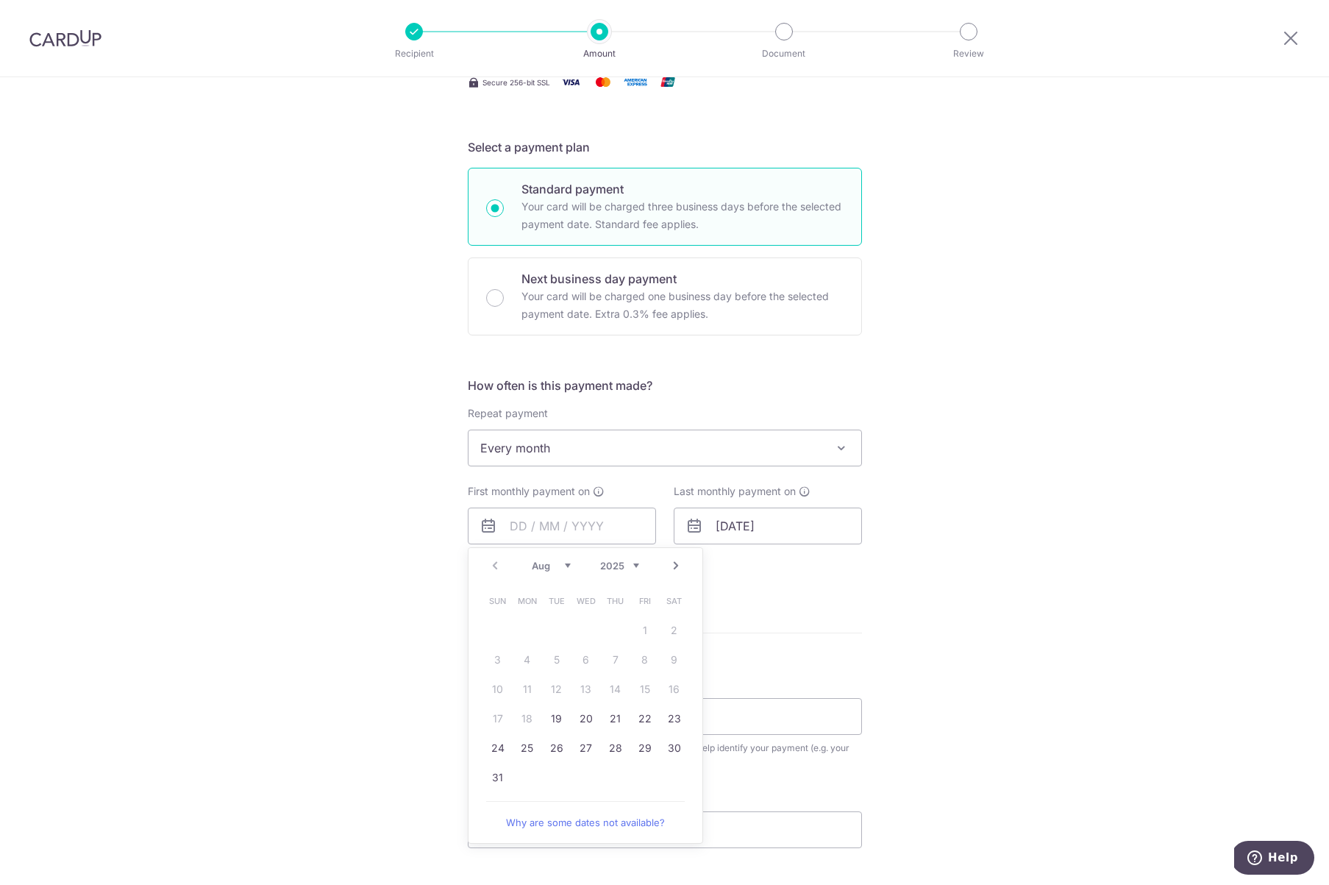
click at [643, 687] on table "Sun Mon Tue Wed Thu Fri Sat 1 2 3 4 5 6 7 8 9 10 11 12 13 14 15 16 17 18 19 20 …" at bounding box center [586, 689] width 206 height 206
click at [644, 685] on table "Sun Mon Tue Wed Thu Fri Sat 1 2 3 4 5 6 7 8 9 10 11 12 13 14 15 16 17 18 19 20 …" at bounding box center [586, 689] width 206 height 206
click at [955, 602] on div "Tell us more about your payment Enter payment amount SGD 5,500.00 5500.00 Selec…" at bounding box center [664, 479] width 1329 height 1345
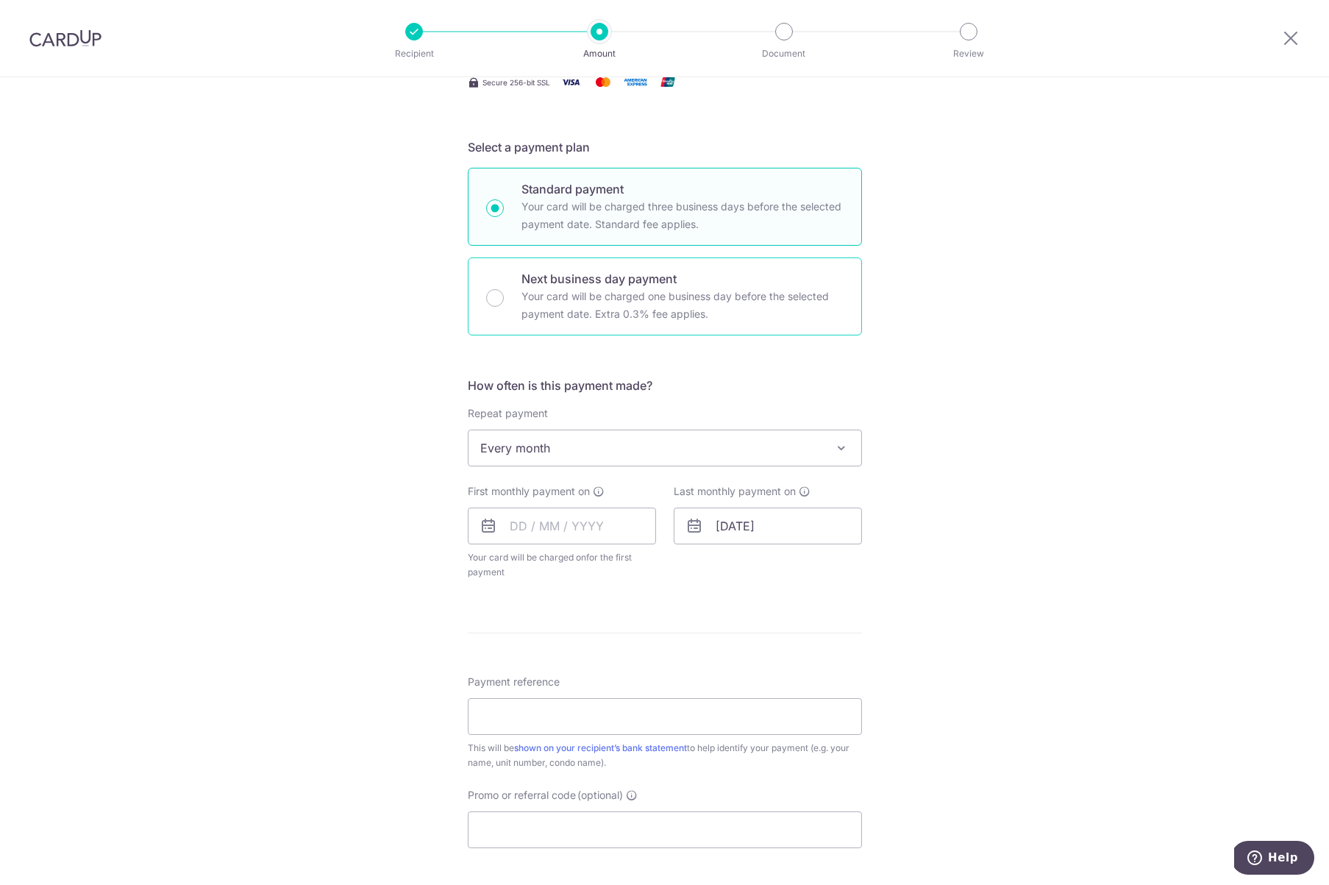
click at [543, 311] on p "Your card will be charged one business day before the selected payment date. Ex…" at bounding box center [682, 305] width 322 height 35
click at [504, 307] on input "Next business day payment Your card will be charged one business day before the…" at bounding box center [495, 298] width 18 height 18
radio input "false"
radio input "true"
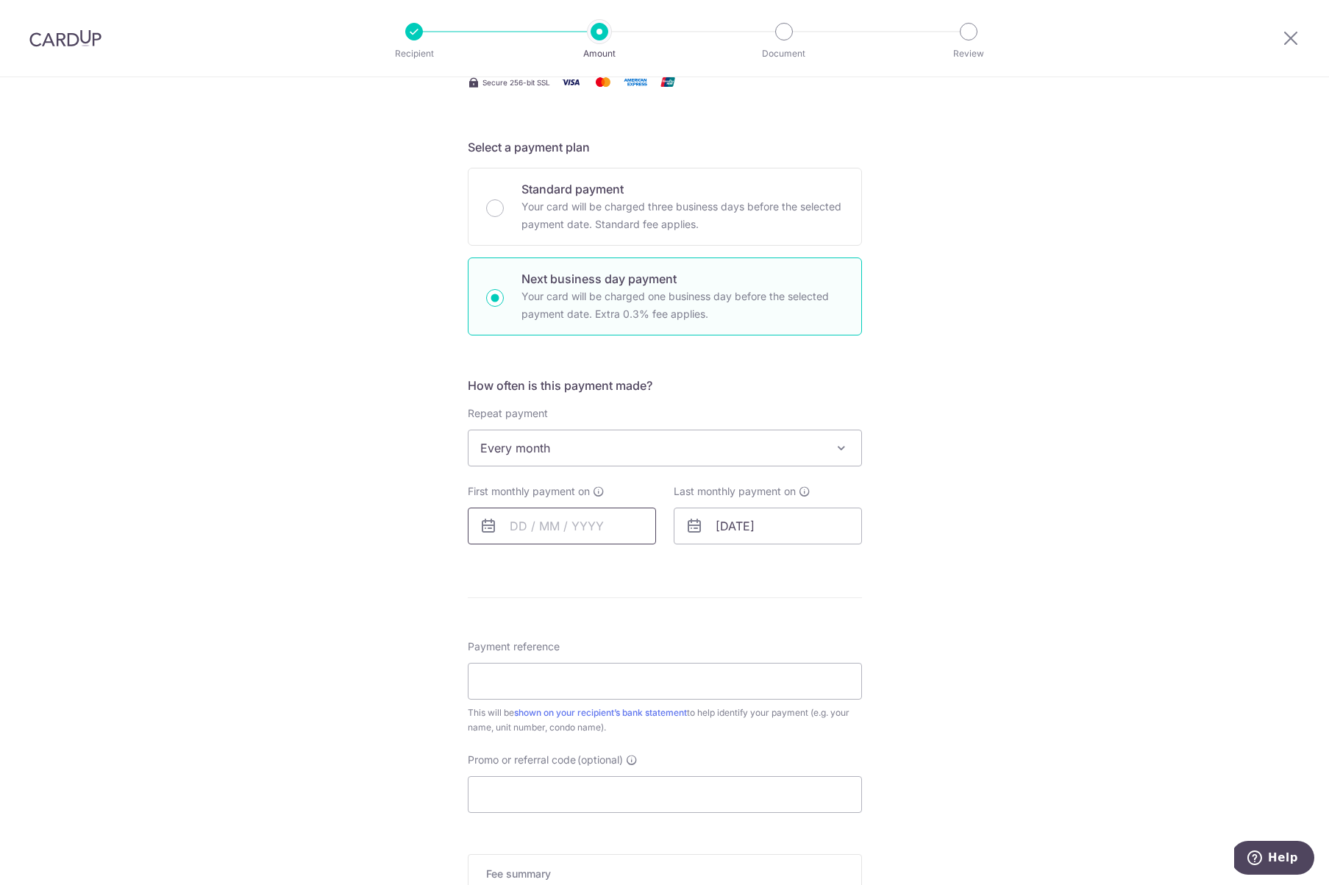
click at [638, 529] on input "text" at bounding box center [562, 525] width 188 height 37
click at [638, 682] on link "15" at bounding box center [645, 689] width 24 height 24
type input "[DATE]"
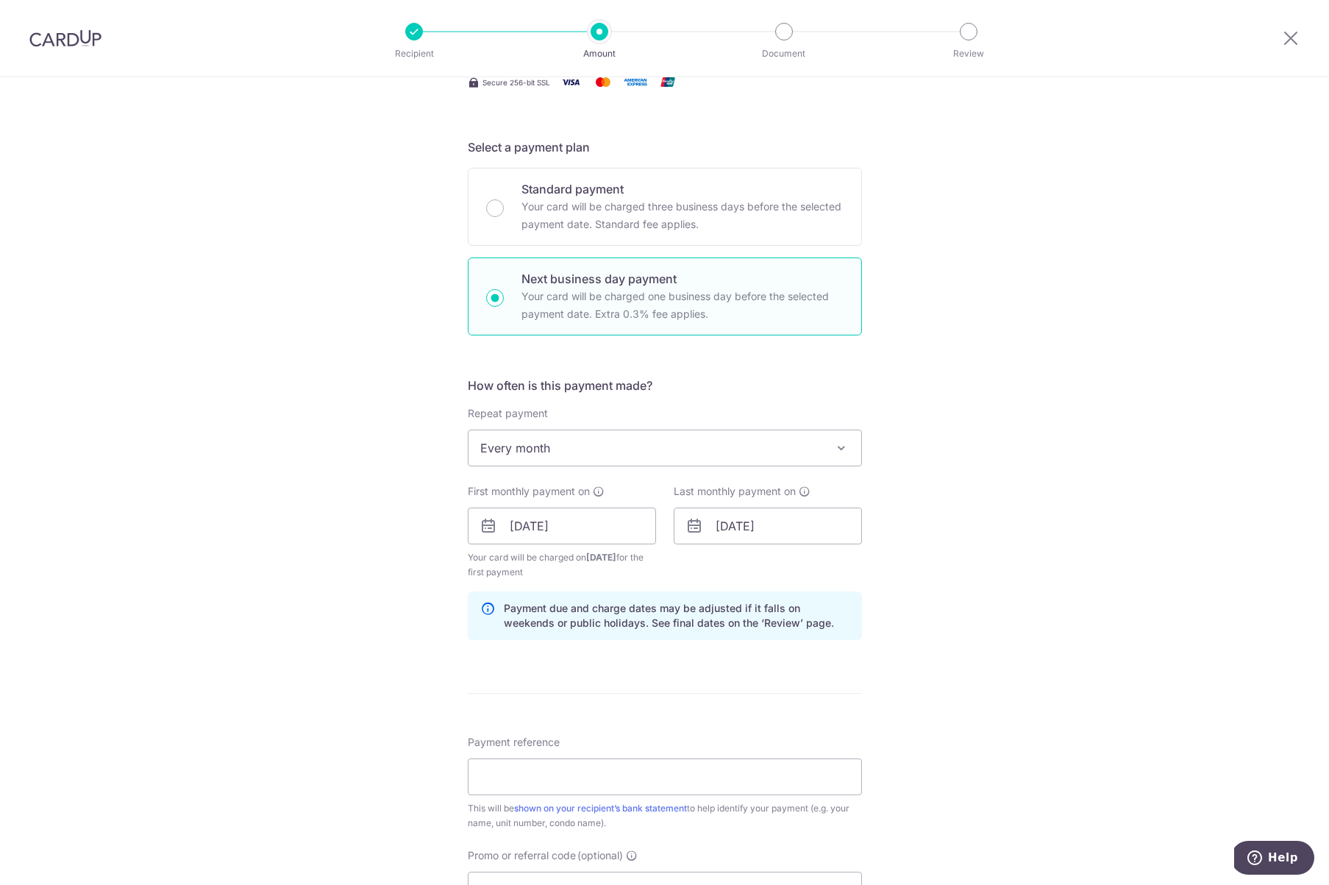
drag, startPoint x: 1032, startPoint y: 438, endPoint x: 1012, endPoint y: 488, distance: 53.1
click at [1031, 438] on div "Tell us more about your payment Enter payment amount SGD 5,500.00 5500.00 Selec…" at bounding box center [664, 545] width 1329 height 1477
click at [545, 760] on input "Payment reference" at bounding box center [665, 776] width 394 height 37
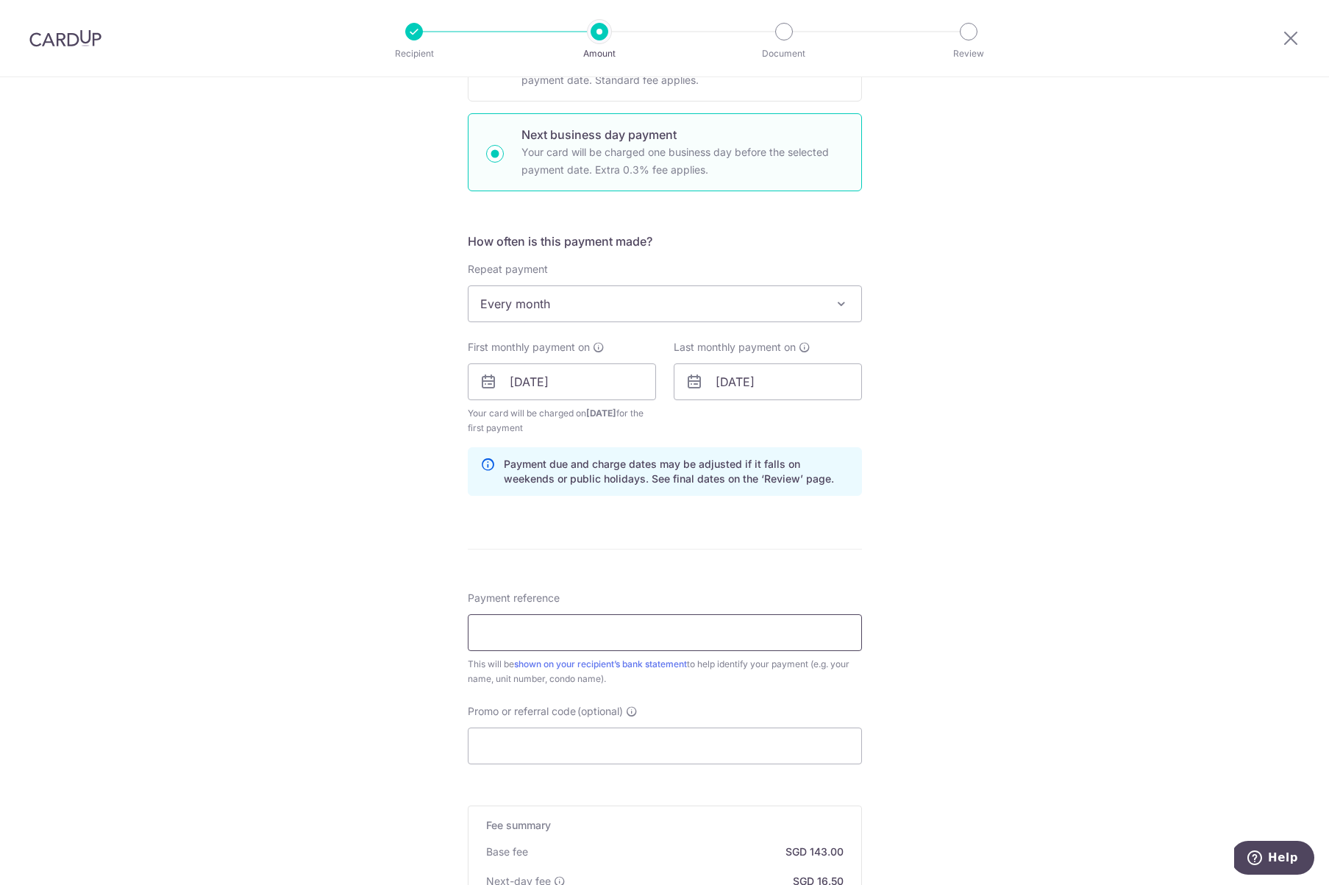
scroll to position [430, 0]
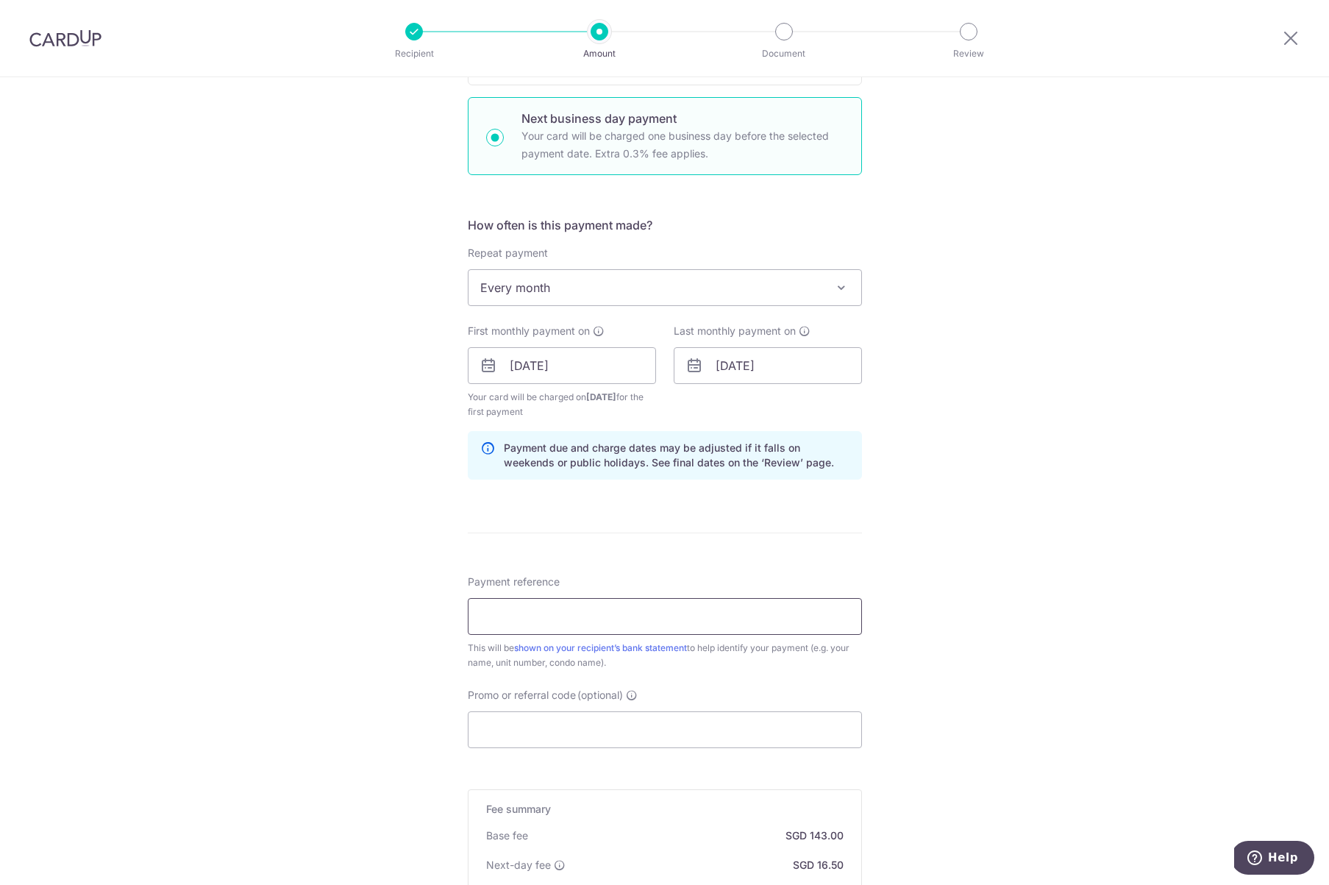
type input "K"
drag, startPoint x: 521, startPoint y: 618, endPoint x: 485, endPoint y: 620, distance: 36.8
click at [485, 620] on input "Zdravko Kuruzovic RV Residence03-16" at bounding box center [665, 616] width 394 height 37
click at [620, 614] on input "Z Kuruzovic RV Residence03-16" at bounding box center [665, 616] width 394 height 37
drag, startPoint x: 634, startPoint y: 616, endPoint x: 440, endPoint y: 614, distance: 194.2
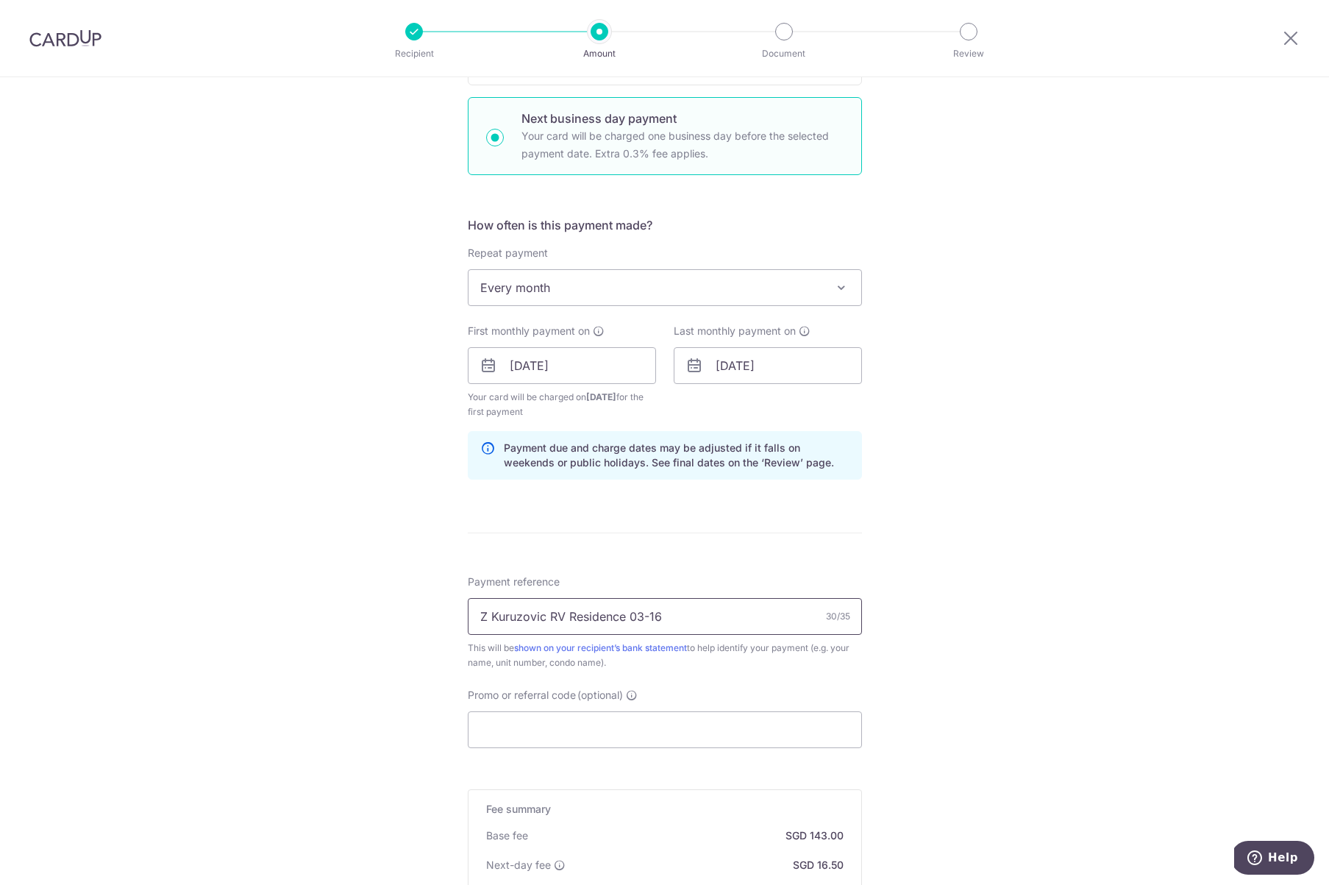
click at [440, 614] on div "Tell us more about your payment Enter payment amount SGD 5,500.00 5500.00 Selec…" at bounding box center [664, 385] width 1329 height 1477
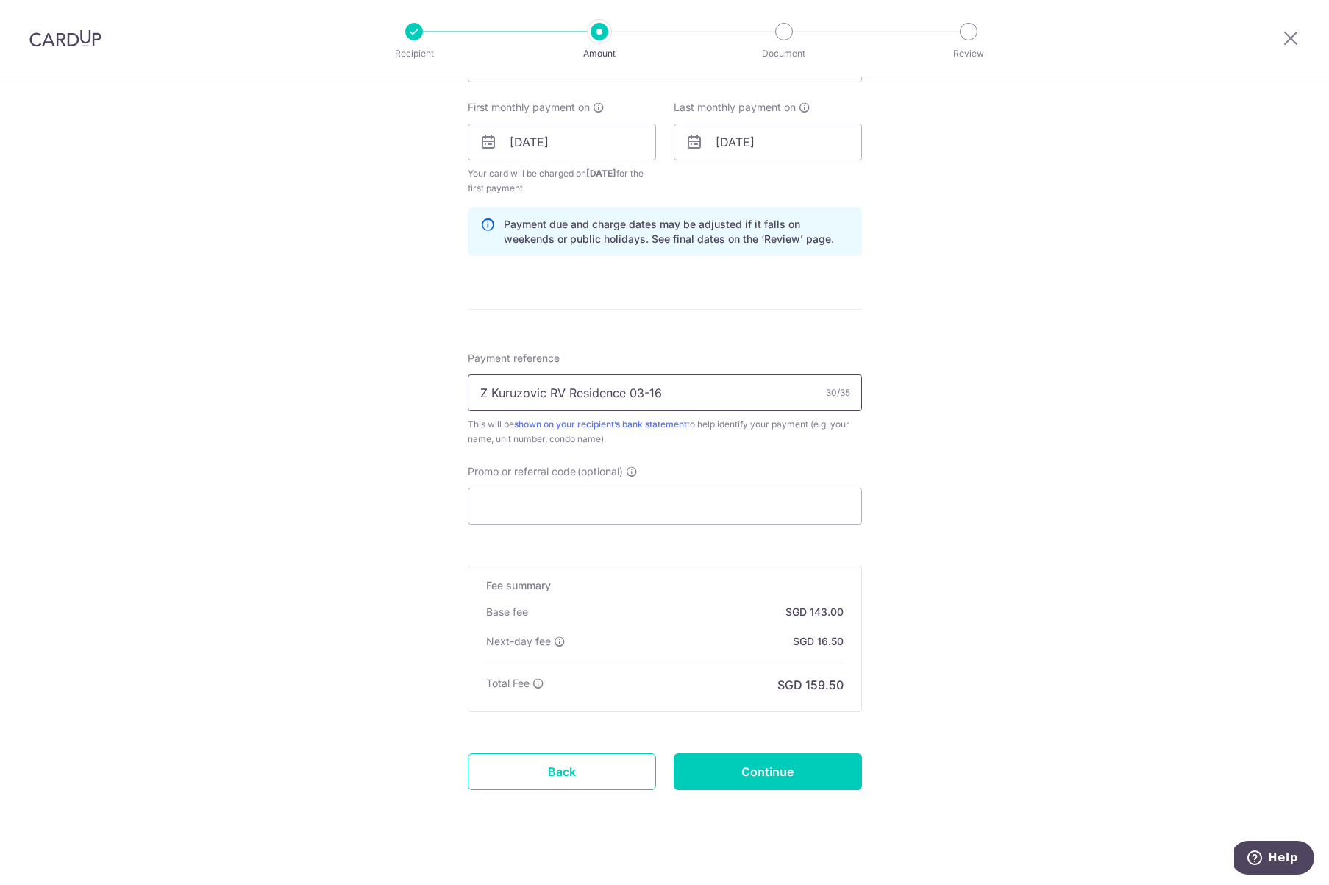
scroll to position [669, 0]
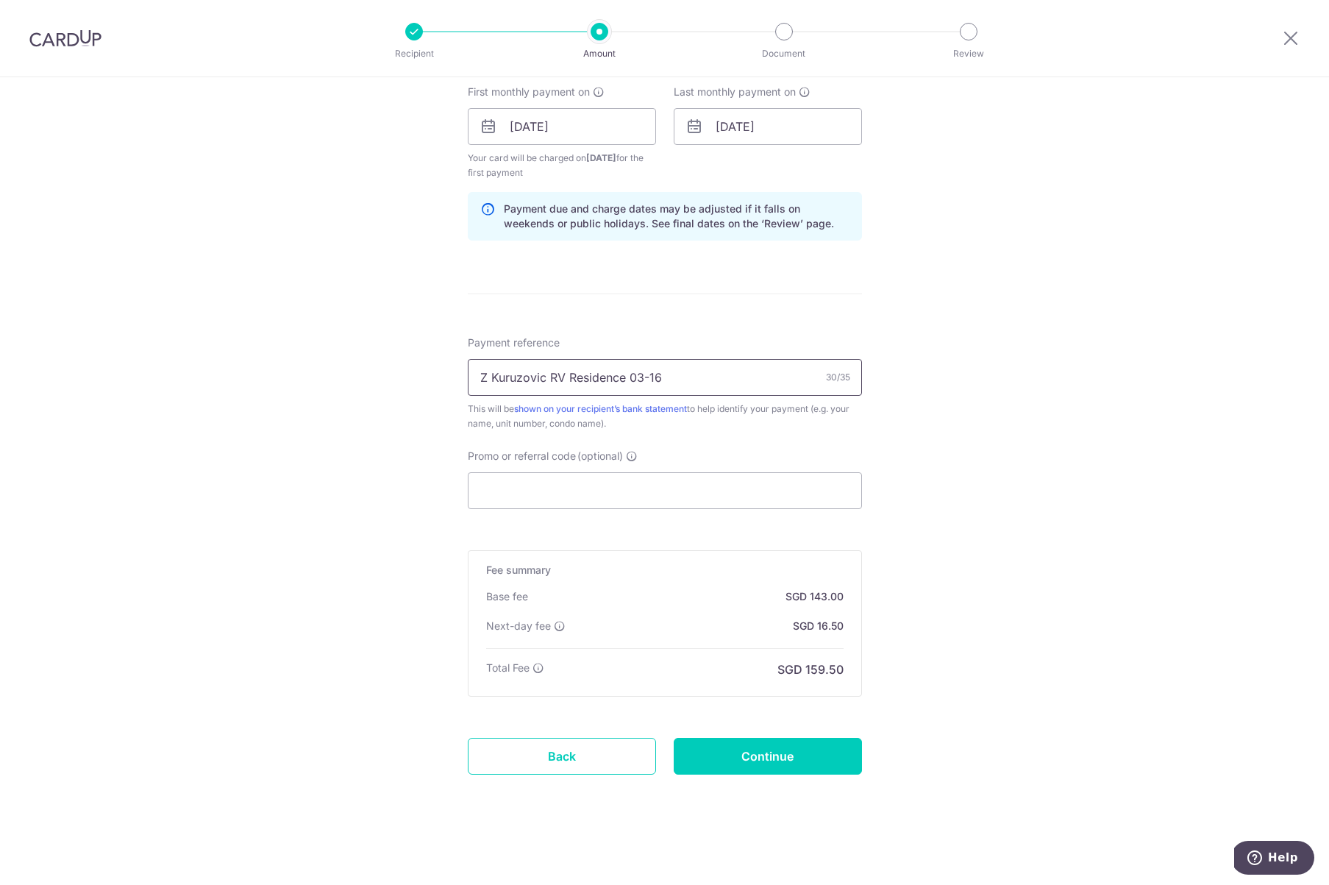
type input "Z Kuruzovic RV Residence 03-16"
click at [994, 588] on div "Tell us more about your payment Enter payment amount SGD 5,500.00 5500.00 Selec…" at bounding box center [664, 146] width 1329 height 1477
click at [790, 767] on input "Continue" at bounding box center [768, 756] width 188 height 37
type input "Create Schedule"
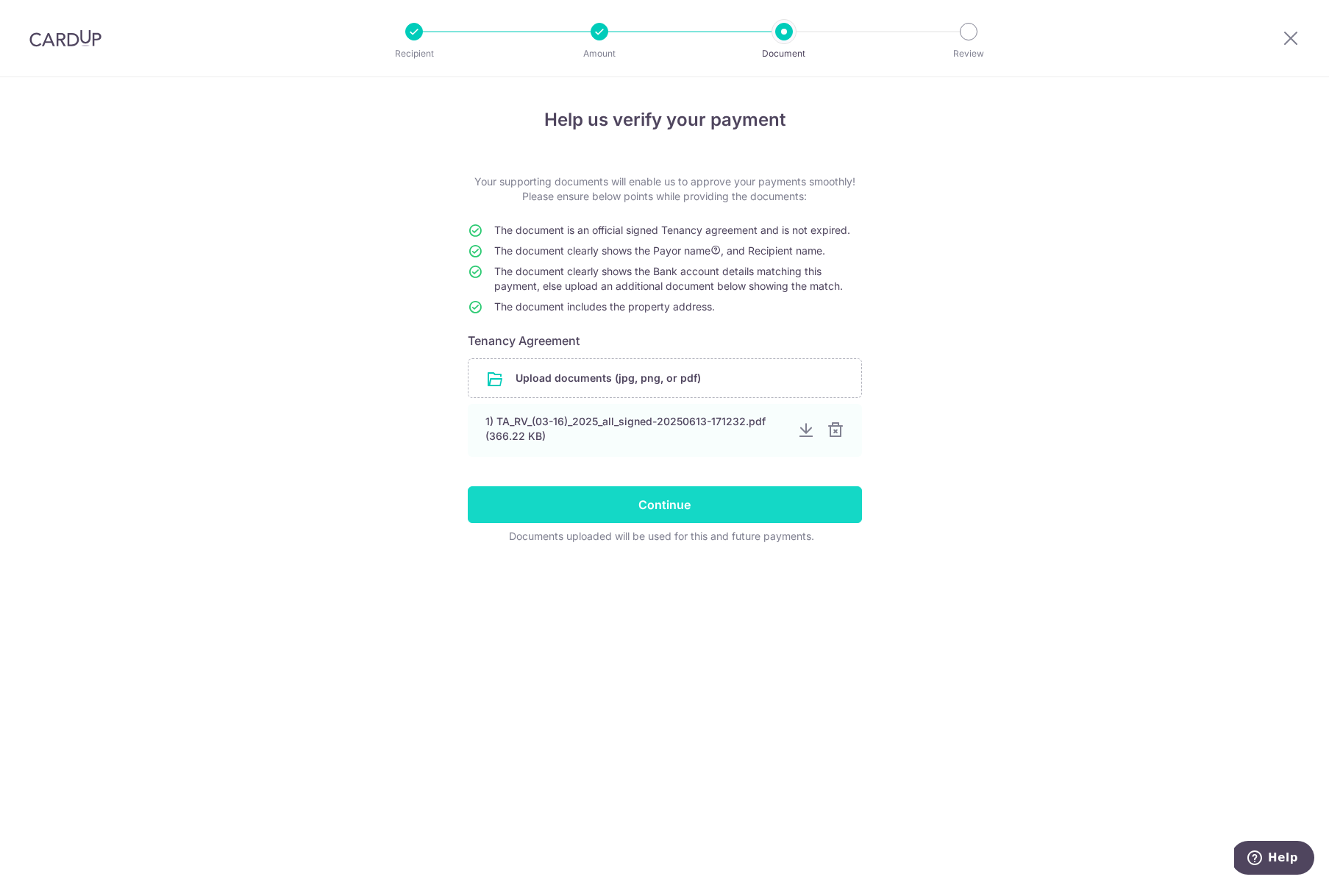
click at [655, 507] on input "Continue" at bounding box center [665, 504] width 394 height 37
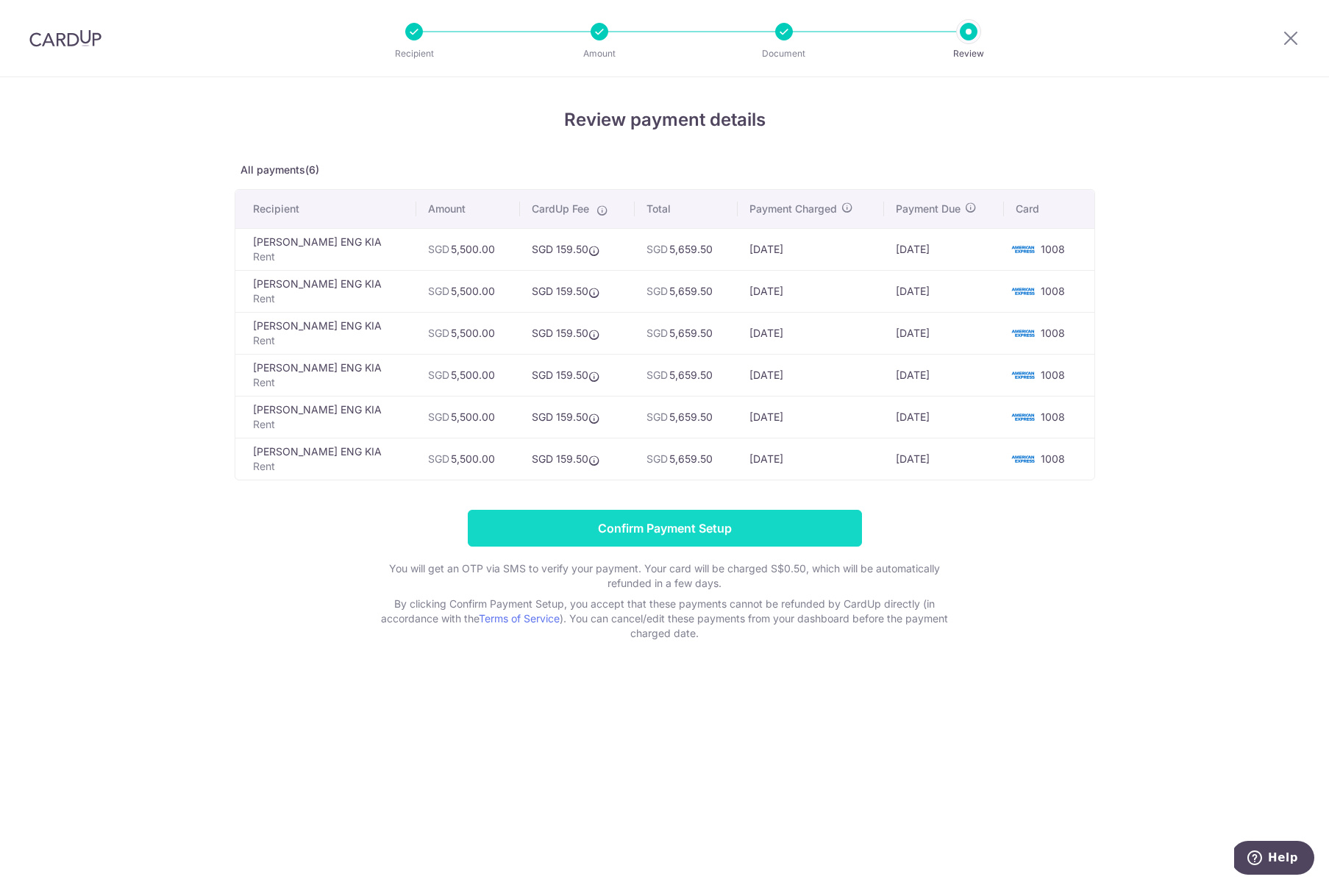
click at [717, 524] on input "Confirm Payment Setup" at bounding box center [665, 528] width 394 height 37
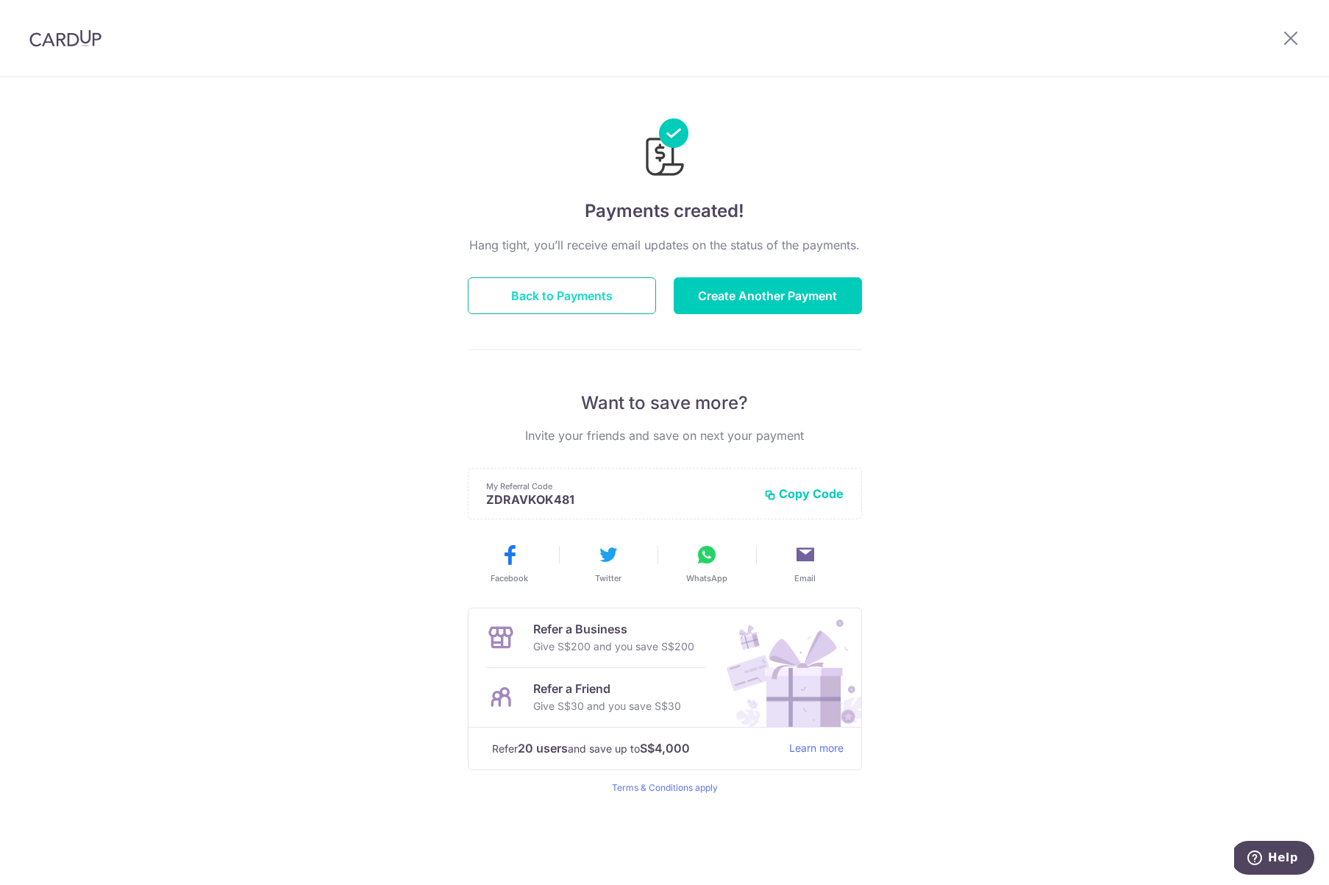
click at [549, 285] on button "Back to Payments" at bounding box center [562, 295] width 188 height 37
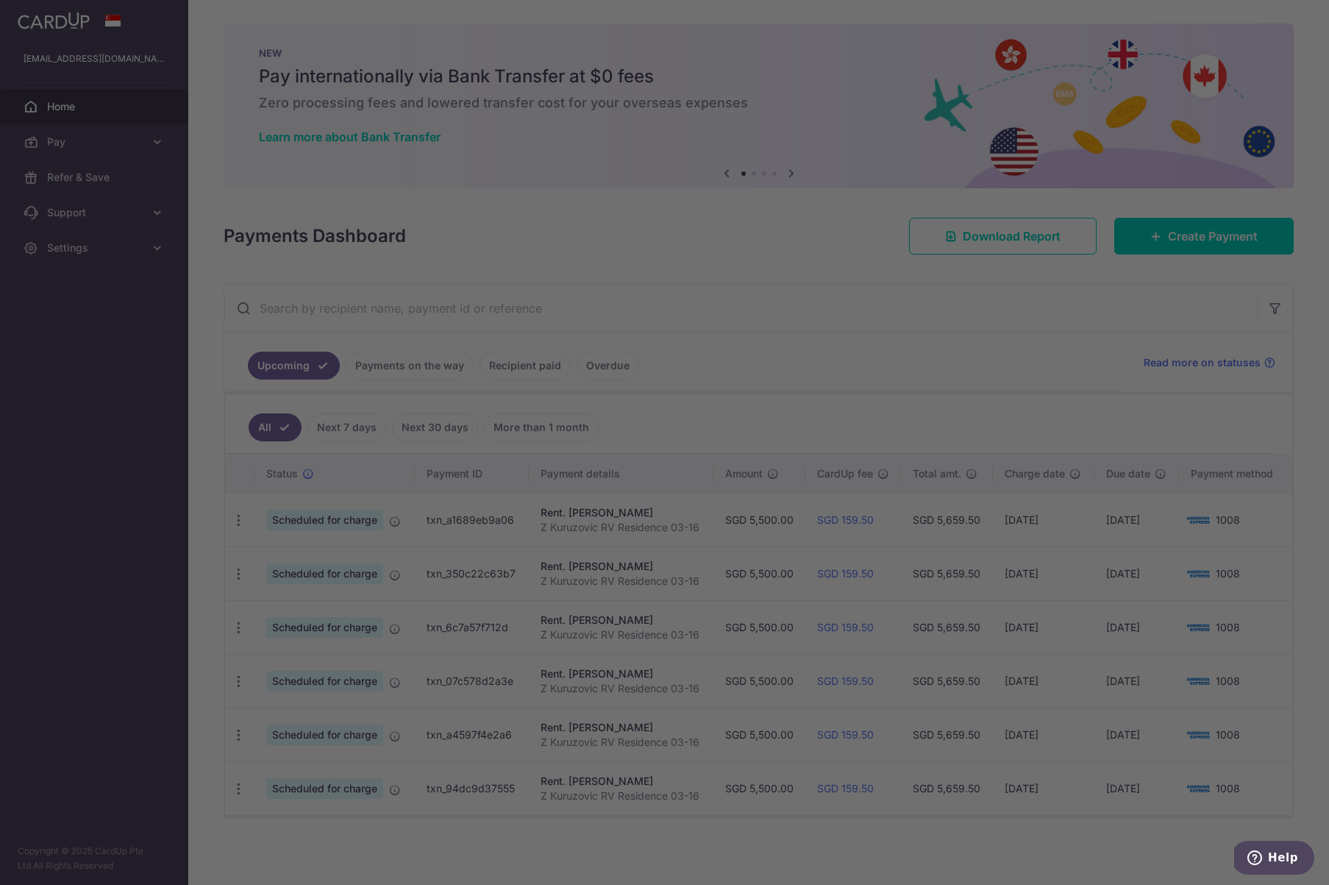
click at [61, 114] on div at bounding box center [671, 447] width 1342 height 894
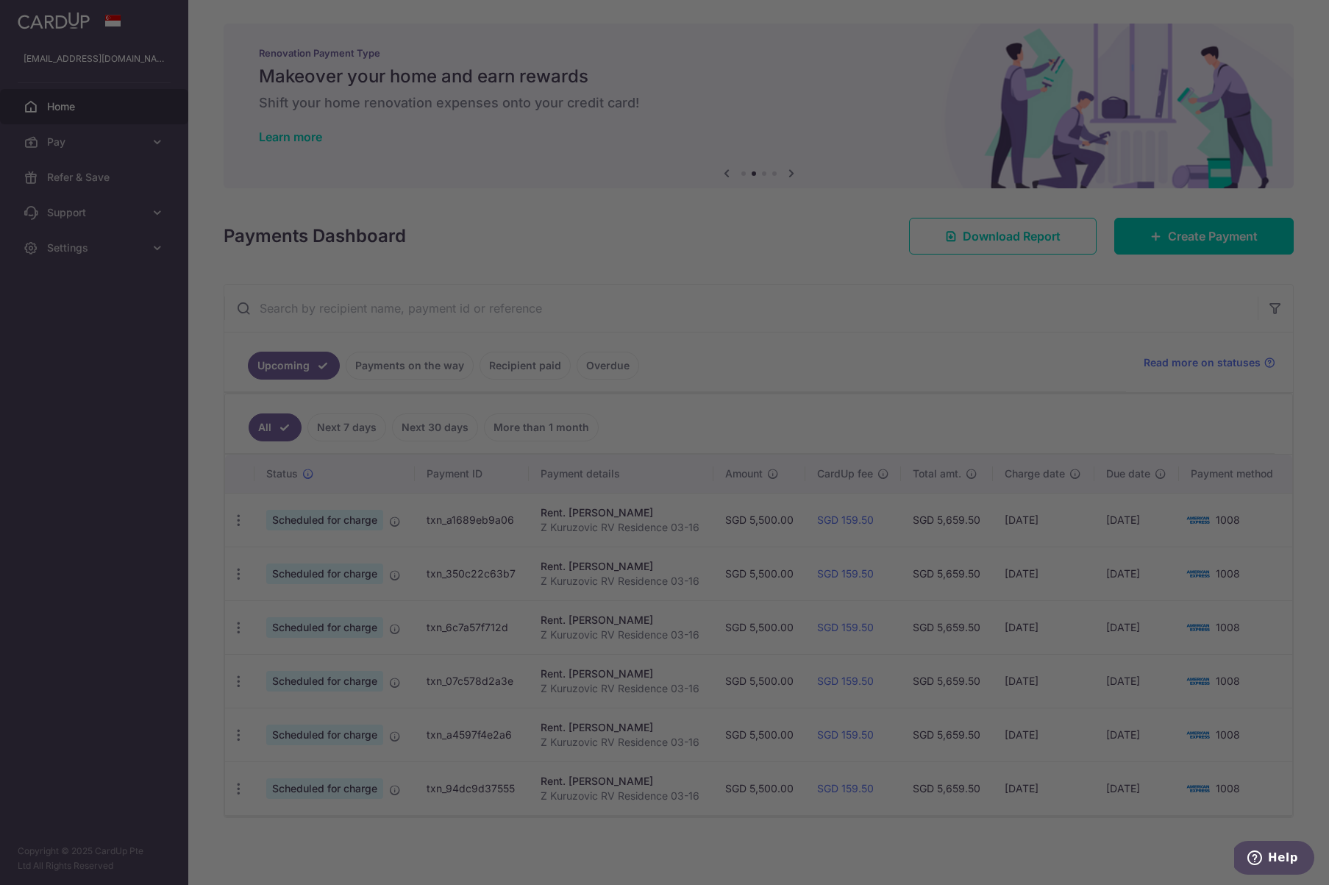
click at [959, 290] on div at bounding box center [671, 447] width 1342 height 894
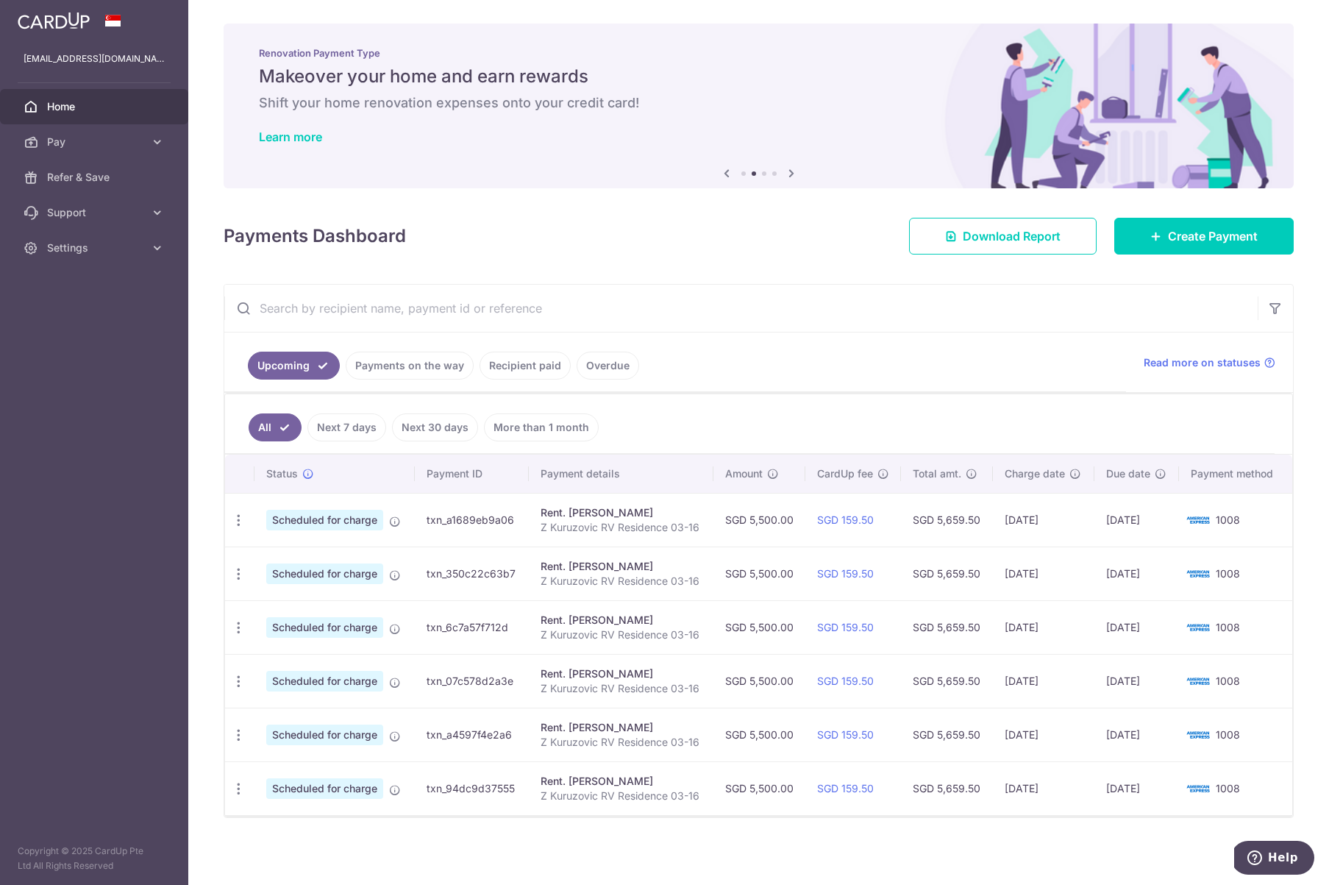
click at [75, 94] on link "Home" at bounding box center [94, 106] width 188 height 35
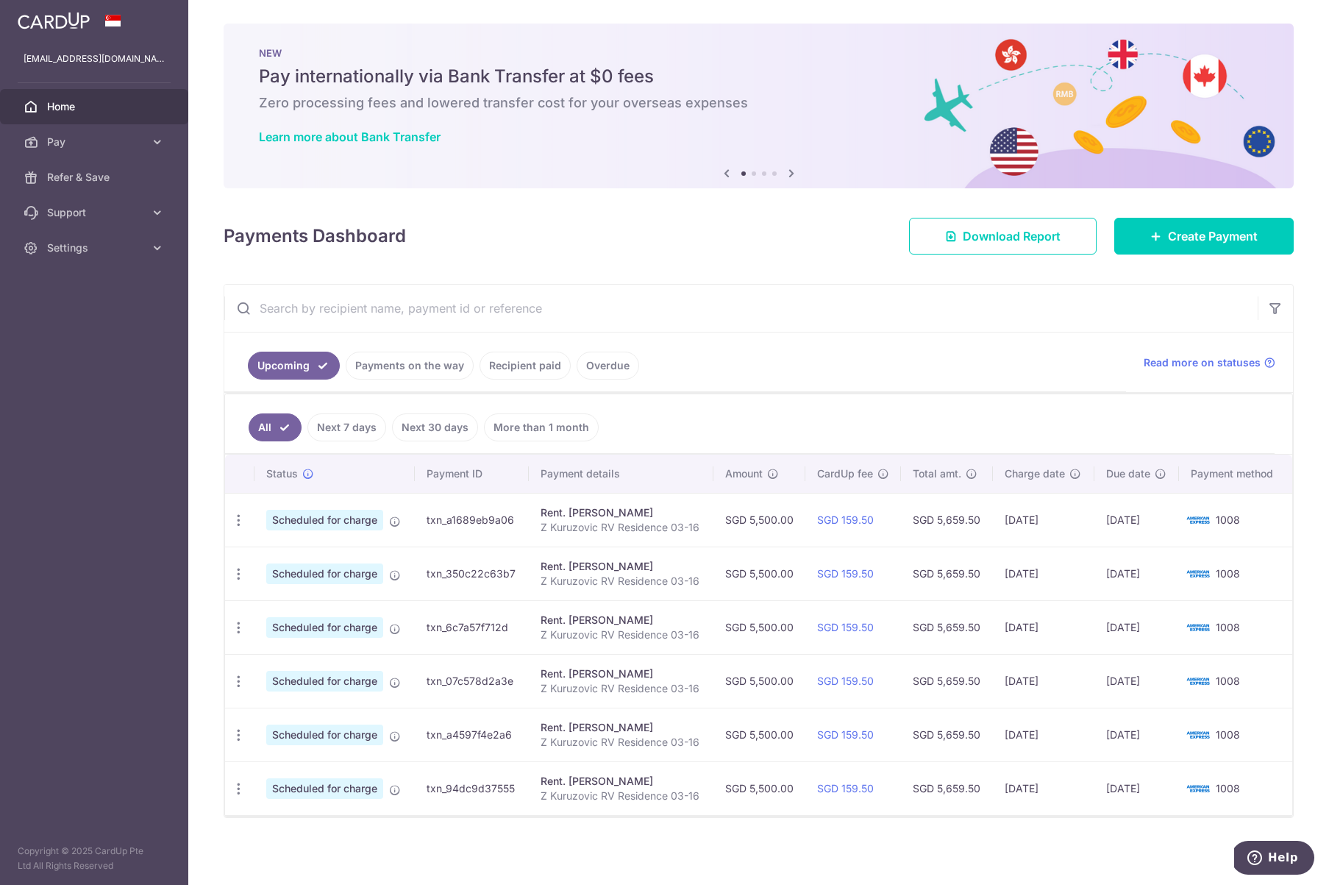
click at [65, 26] on img at bounding box center [54, 21] width 72 height 18
